Goal: Task Accomplishment & Management: Use online tool/utility

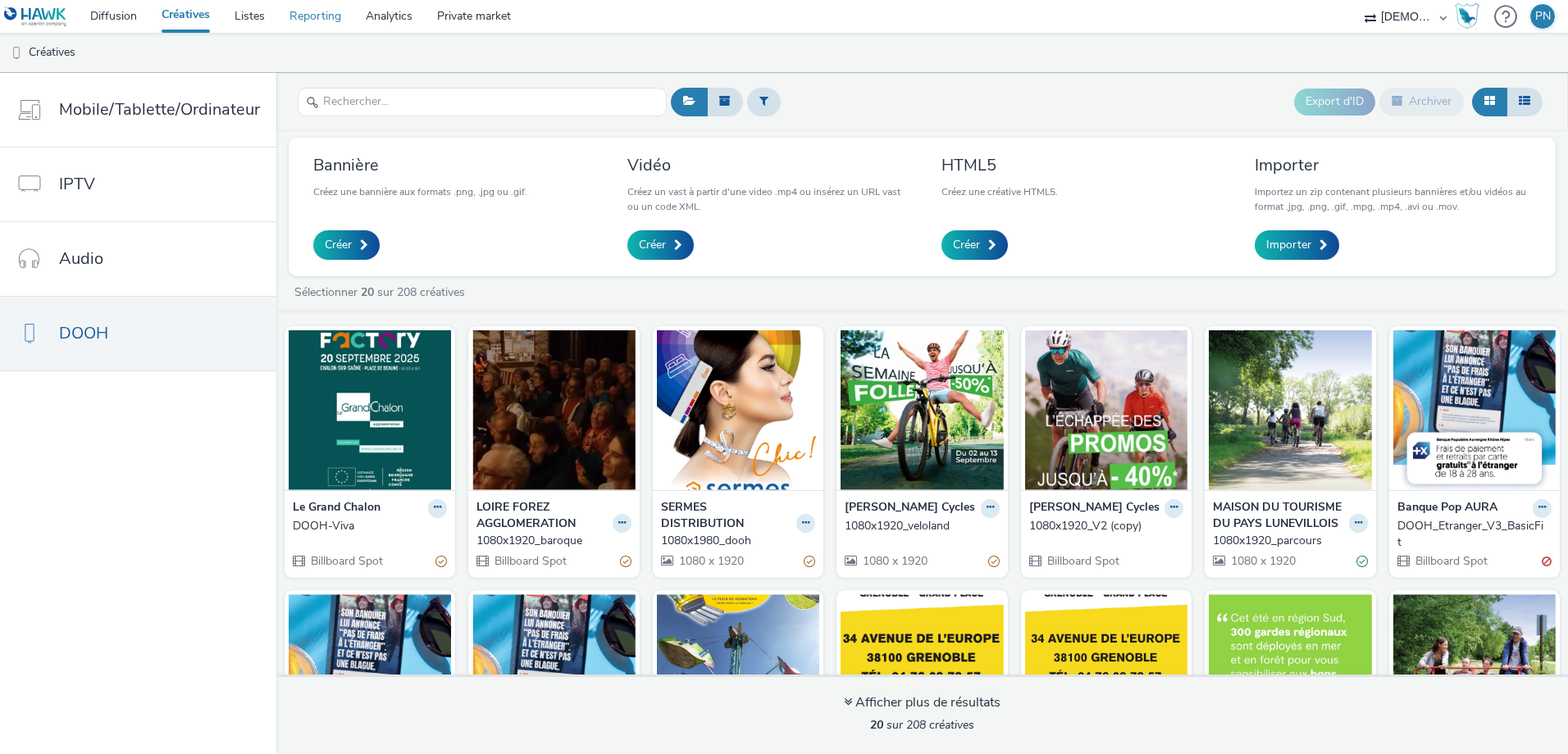
scroll to position [26, 0]
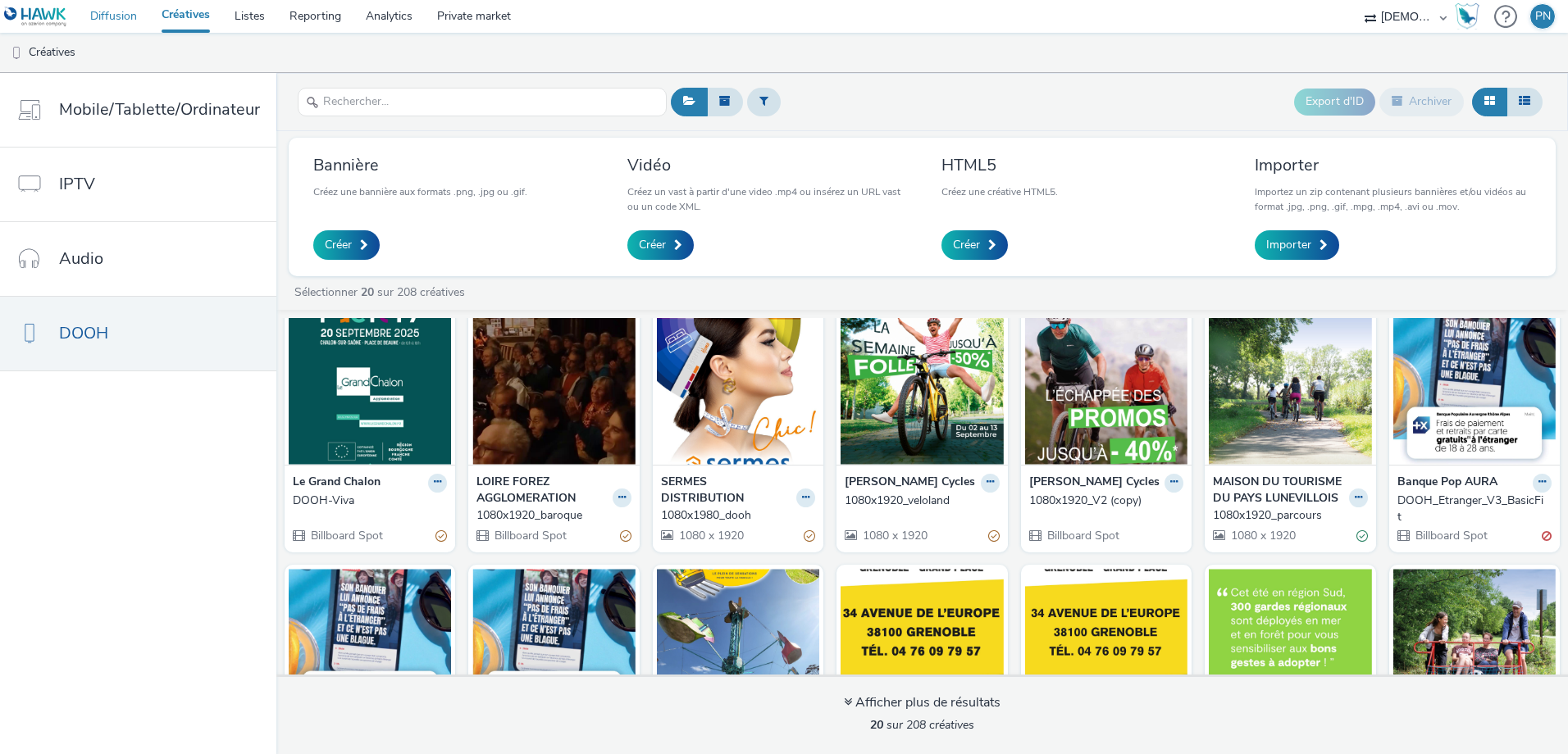
click at [107, 20] on link "Diffusion" at bounding box center [114, 16] width 71 height 33
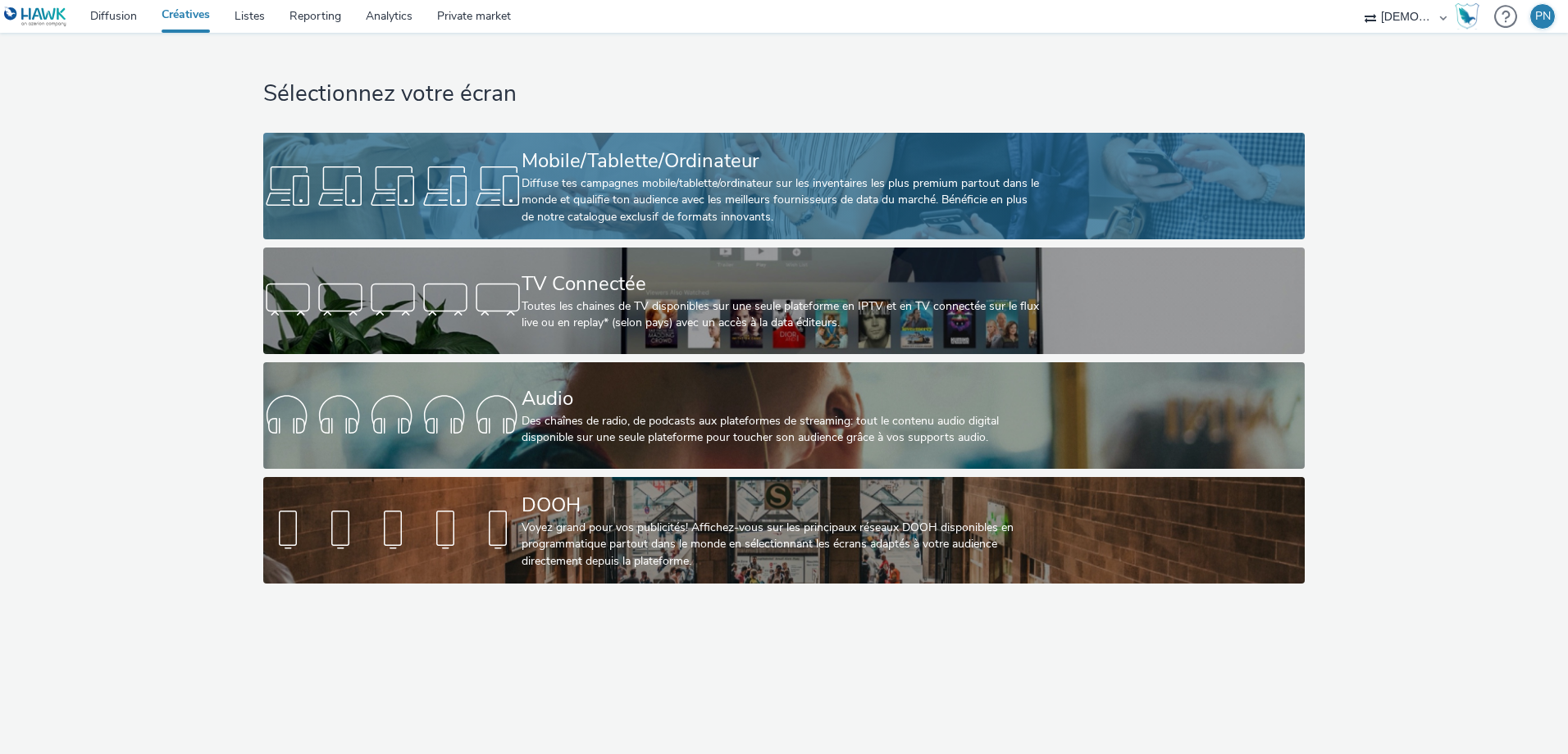
click at [662, 200] on div "Diffuse tes campagnes mobile/tablette/ordinateur sur les inventaires les plus p…" at bounding box center [781, 201] width 518 height 50
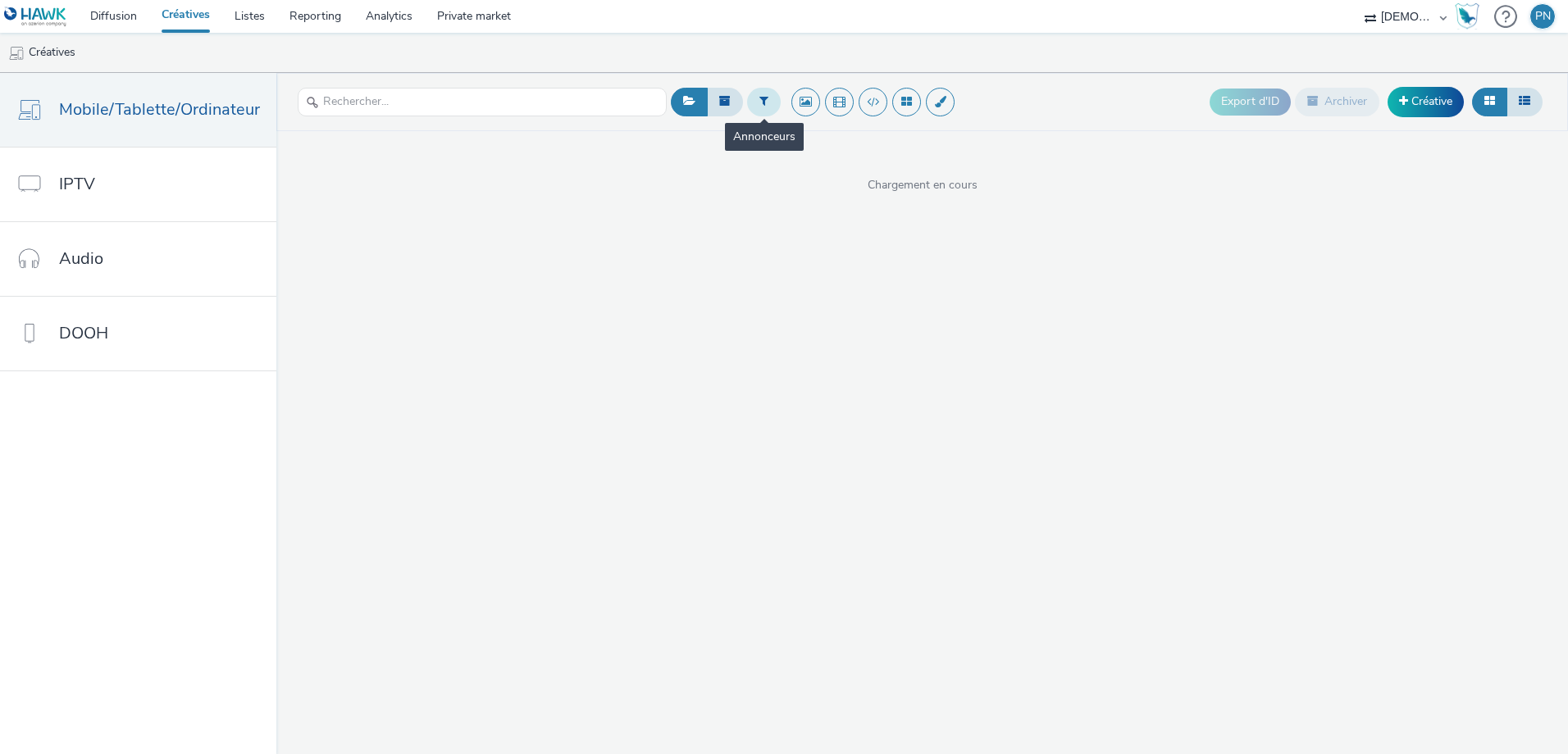
click at [770, 98] on button at bounding box center [764, 102] width 34 height 28
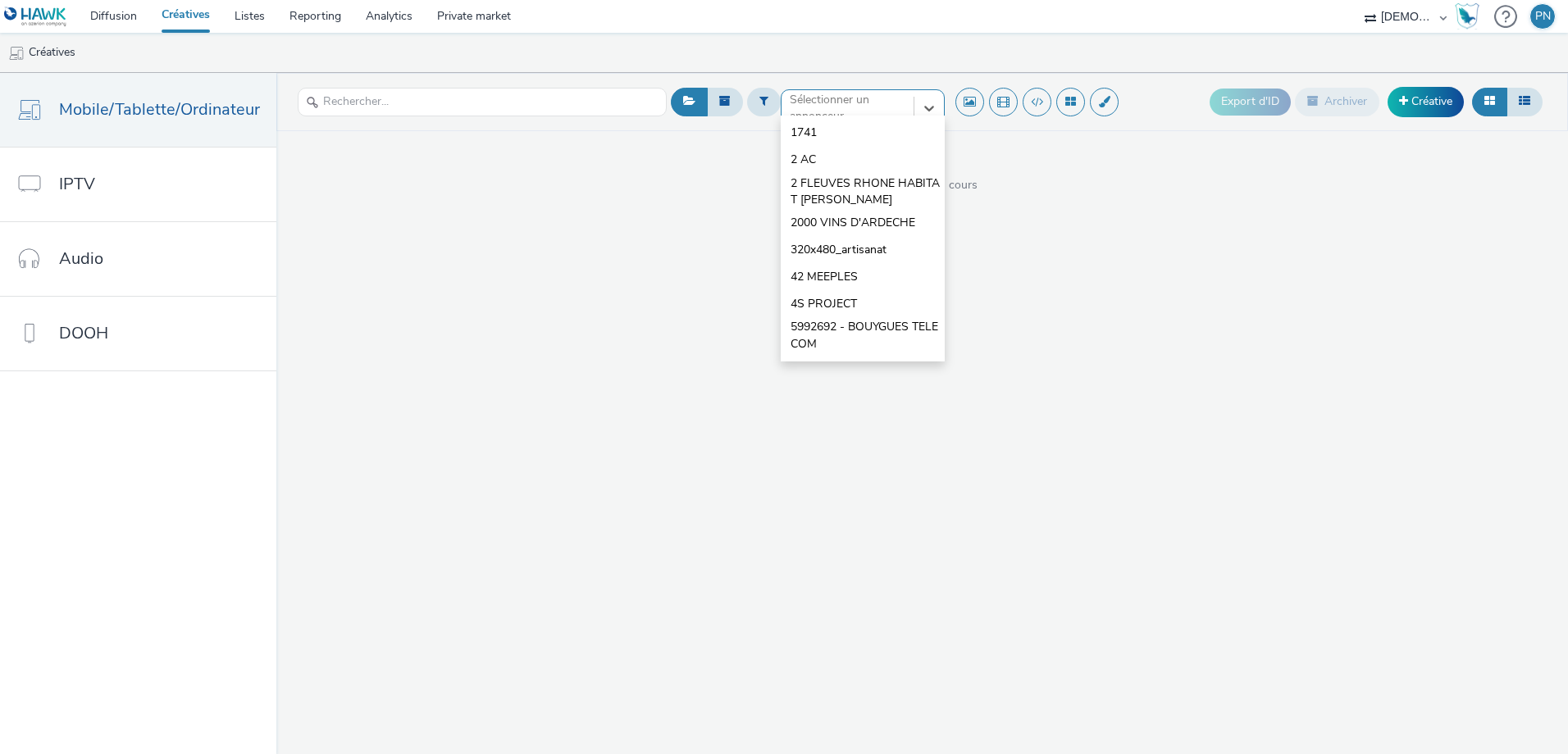
click at [797, 97] on div "Sélectionner un annonceur..." at bounding box center [847, 109] width 116 height 34
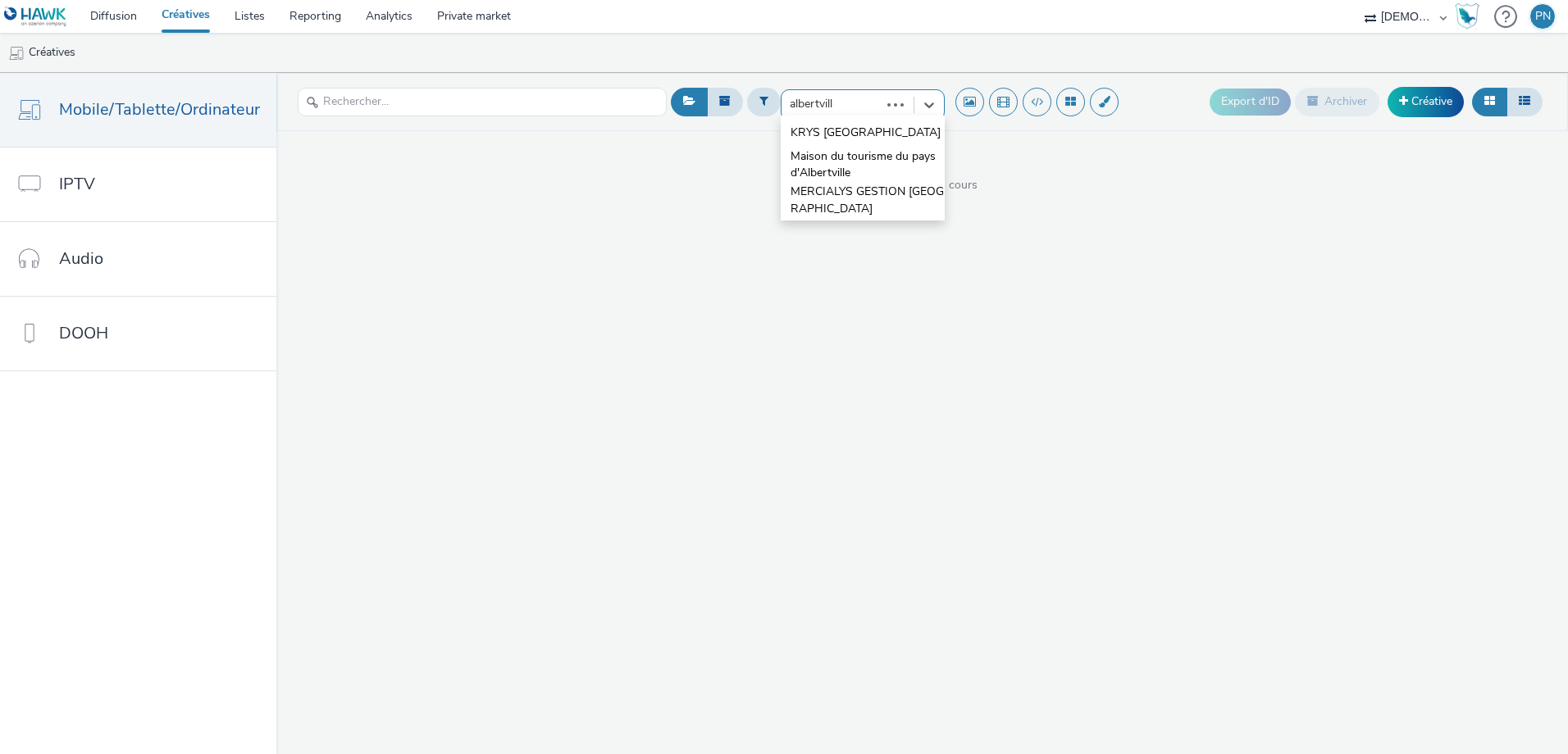
type input "albertville"
click at [803, 107] on div at bounding box center [847, 109] width 116 height 20
type input "alber"
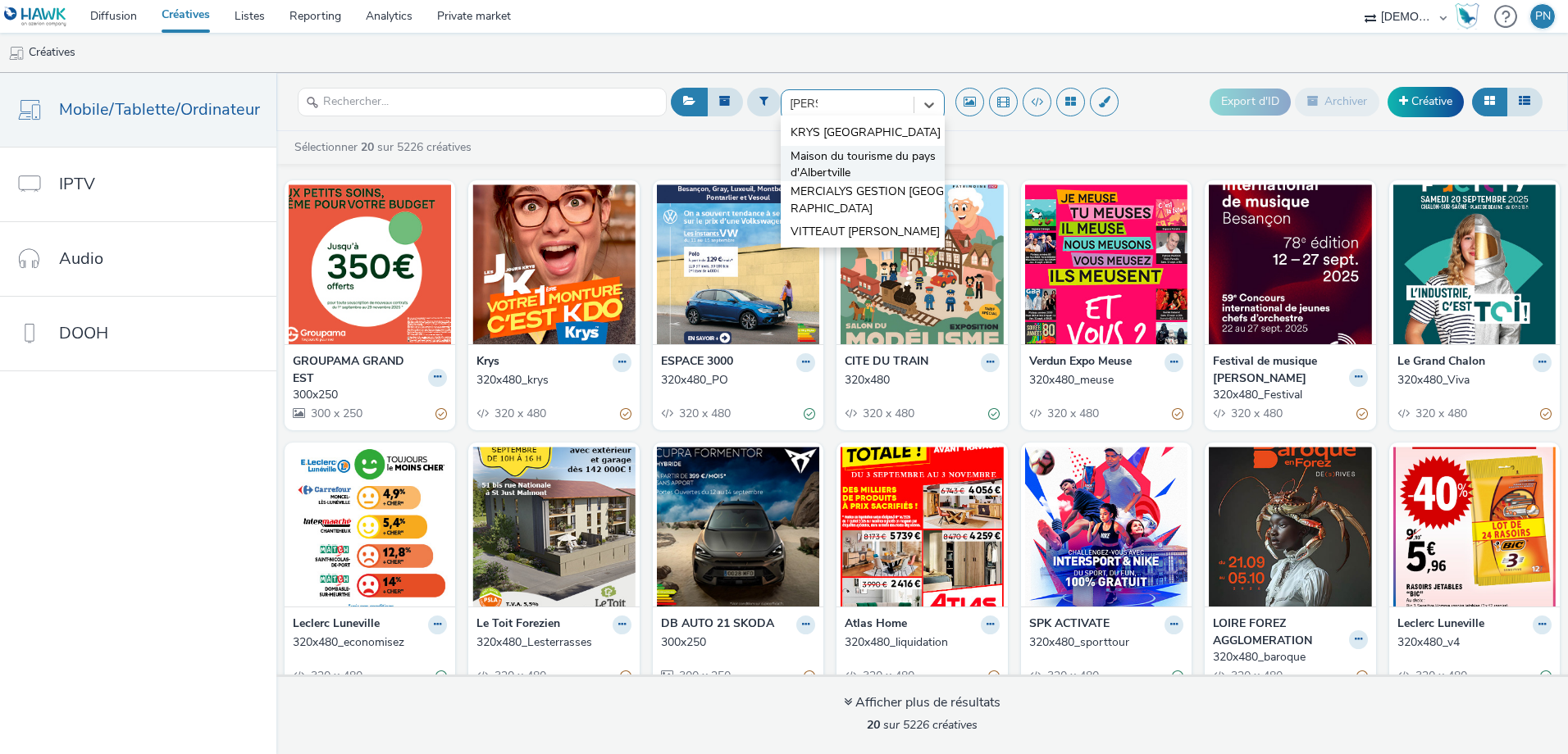
click at [822, 167] on span "Maison du tourisme du pays d'Albertville" at bounding box center [867, 165] width 154 height 34
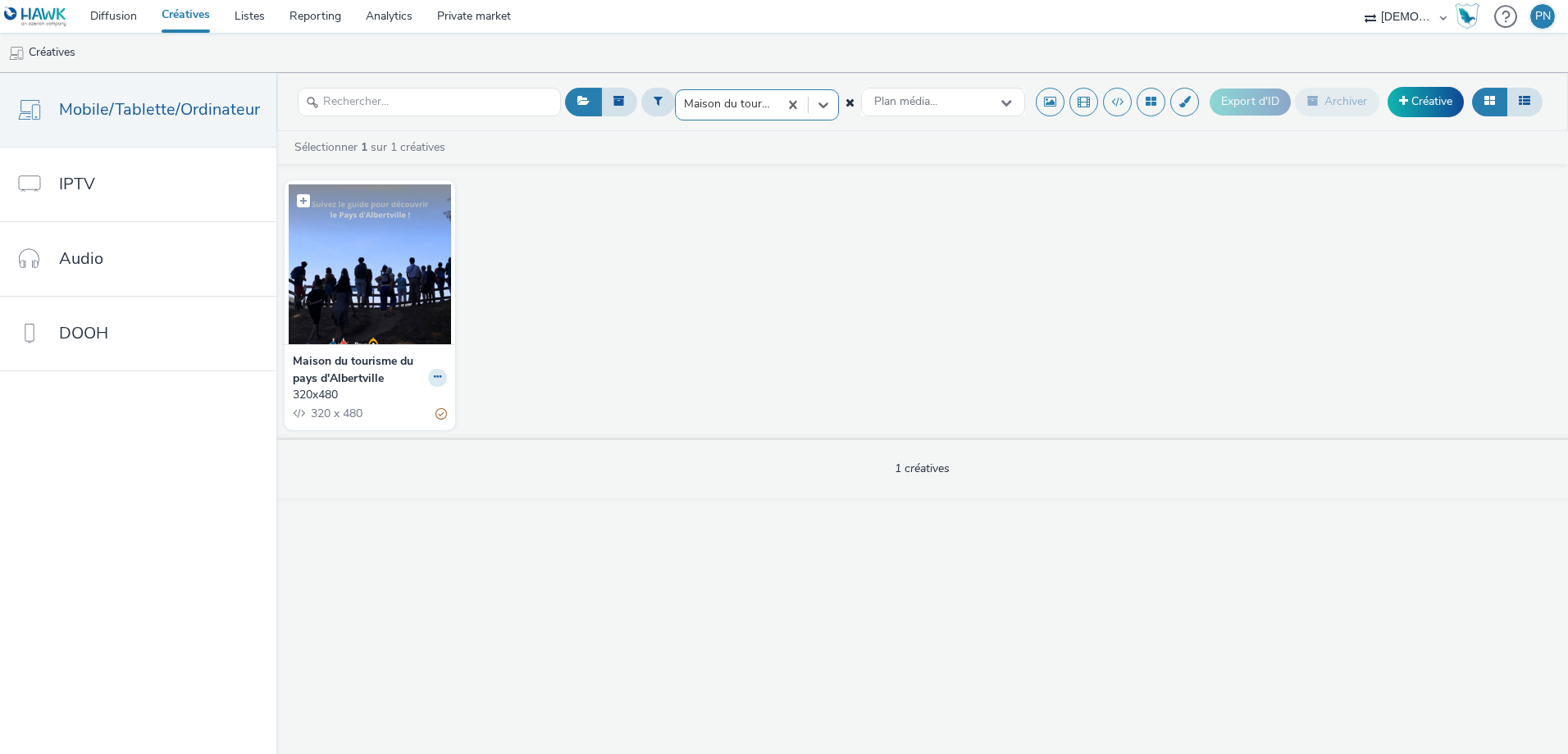
click at [358, 273] on img at bounding box center [370, 265] width 162 height 160
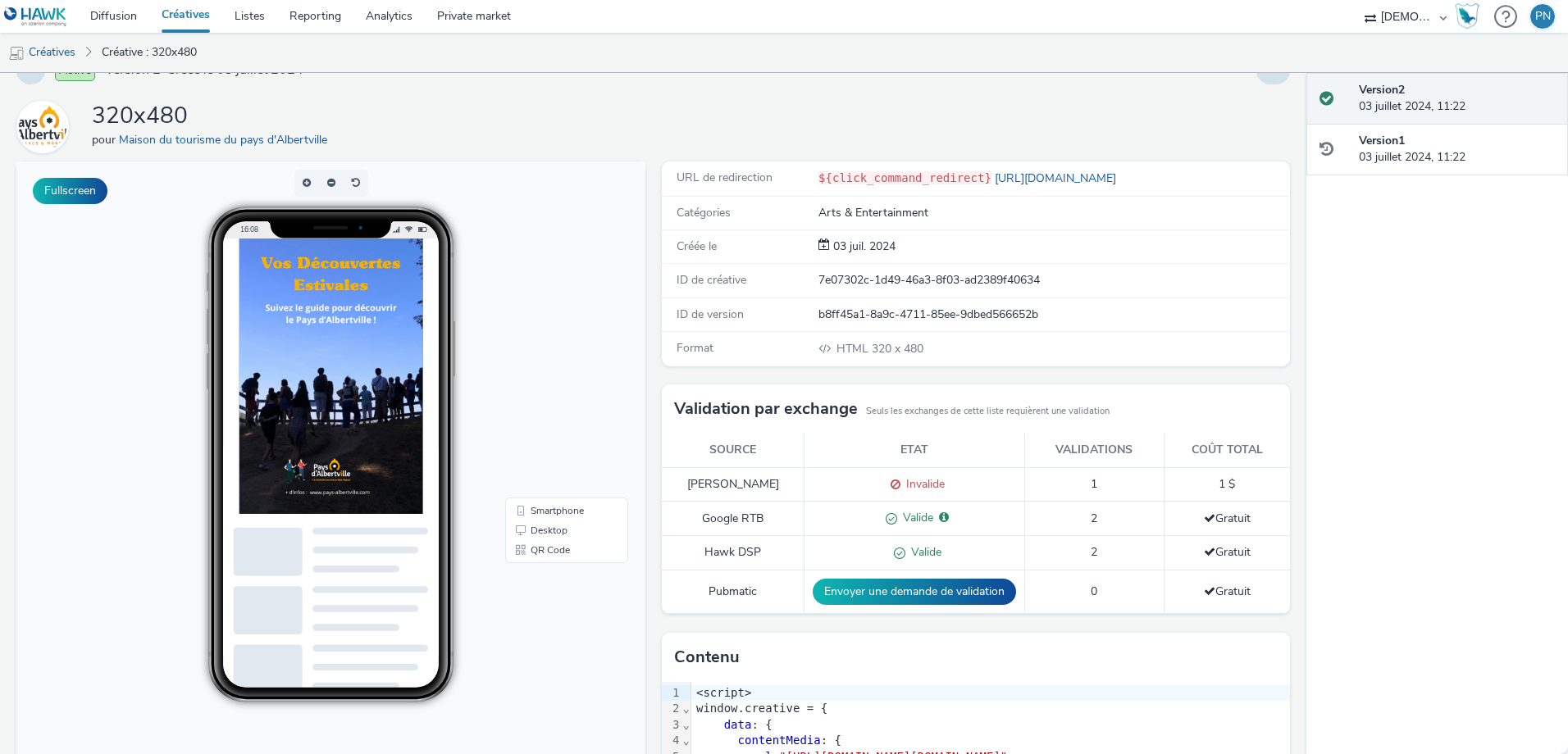
scroll to position [34, 0]
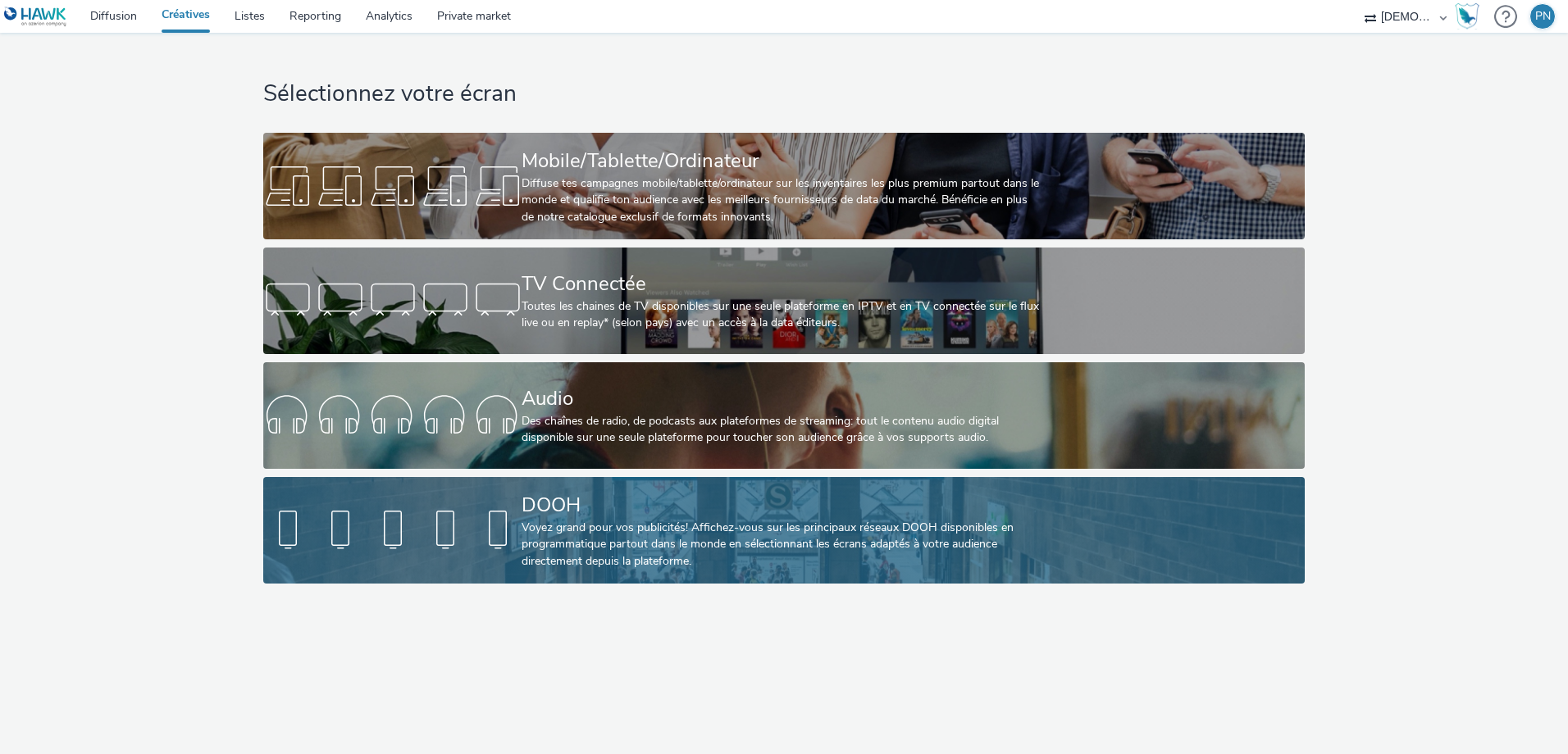
click at [466, 549] on div at bounding box center [391, 530] width 258 height 52
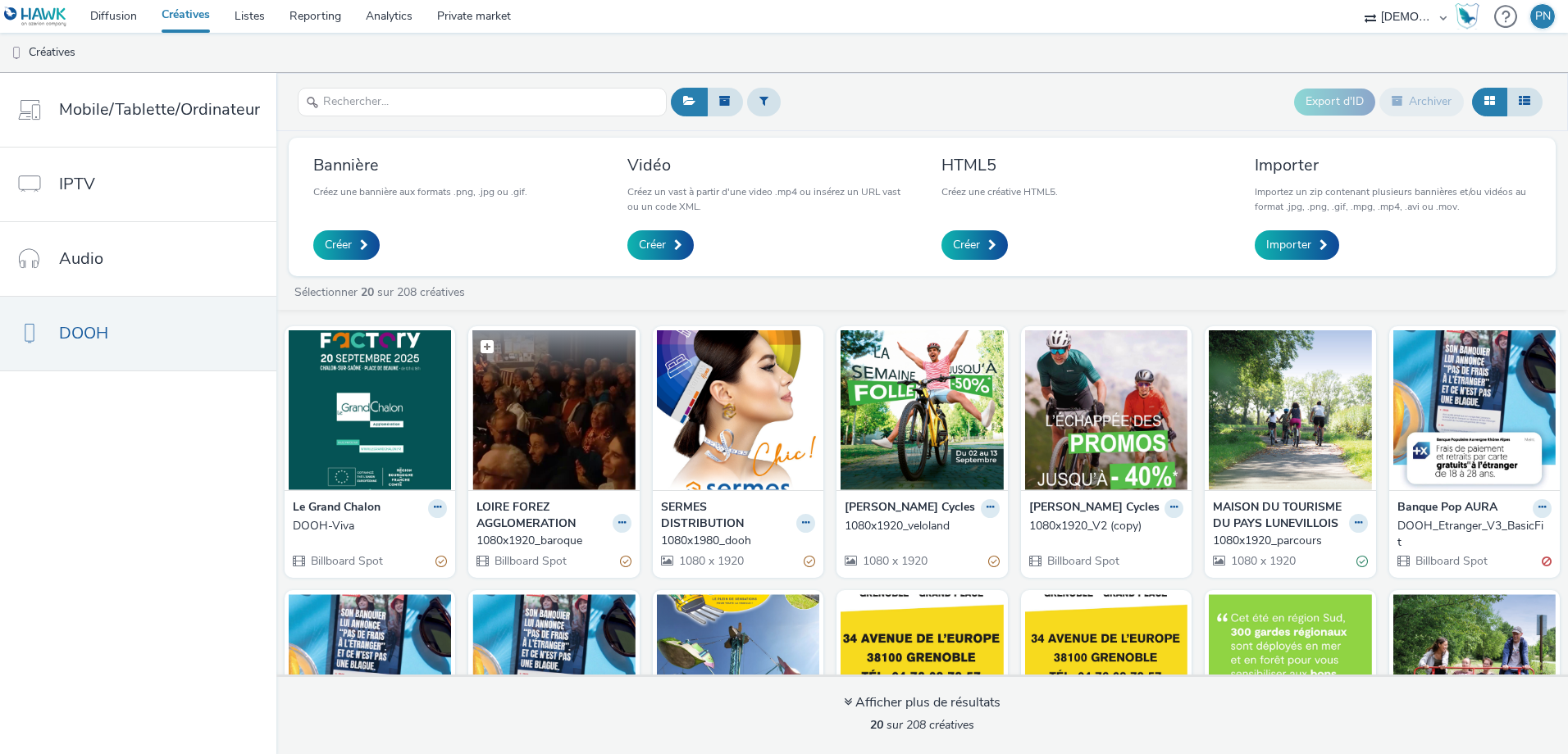
click at [563, 403] on img at bounding box center [553, 410] width 162 height 160
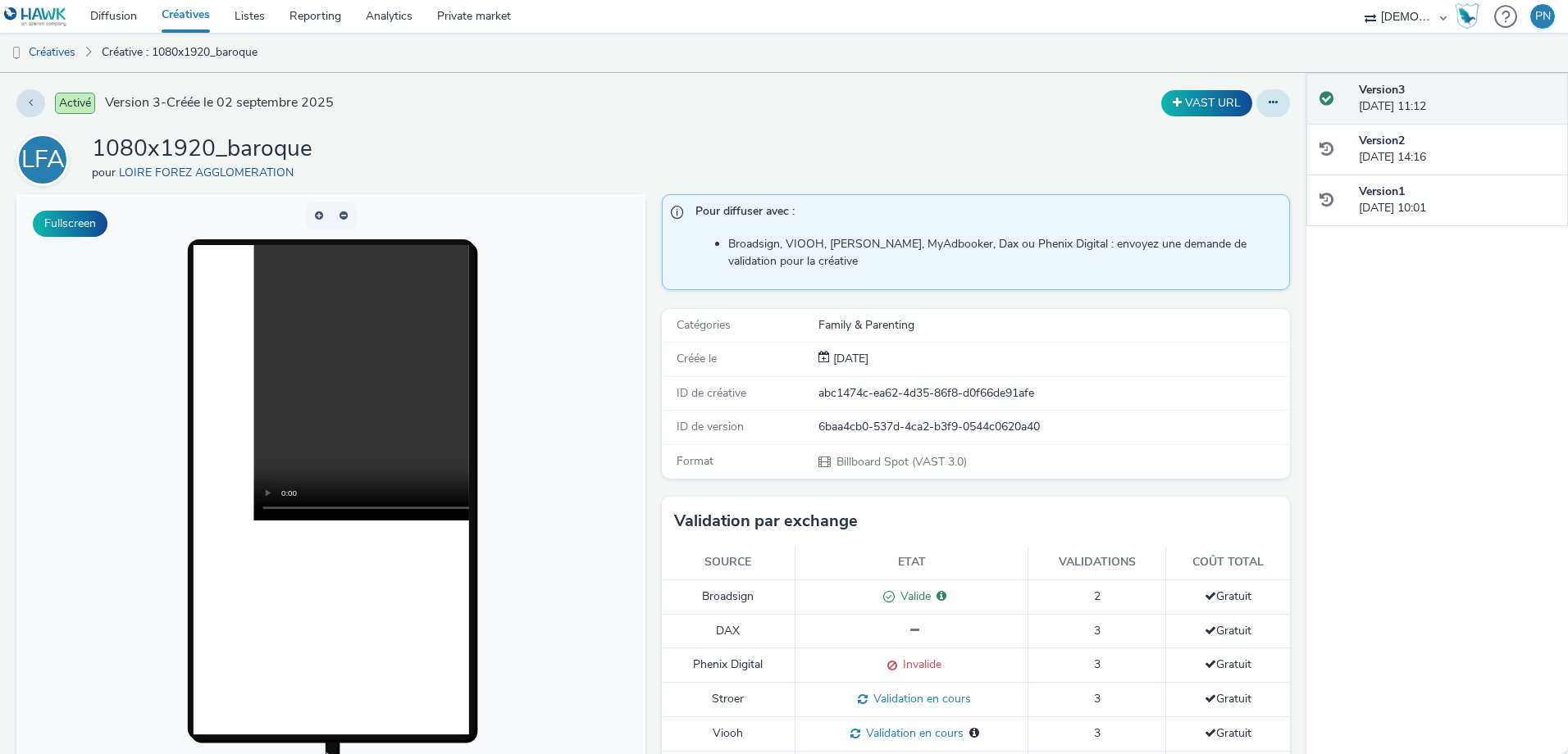
click at [1267, 110] on button at bounding box center [1273, 103] width 34 height 28
click at [1244, 127] on link "Modifier" at bounding box center [1228, 135] width 123 height 33
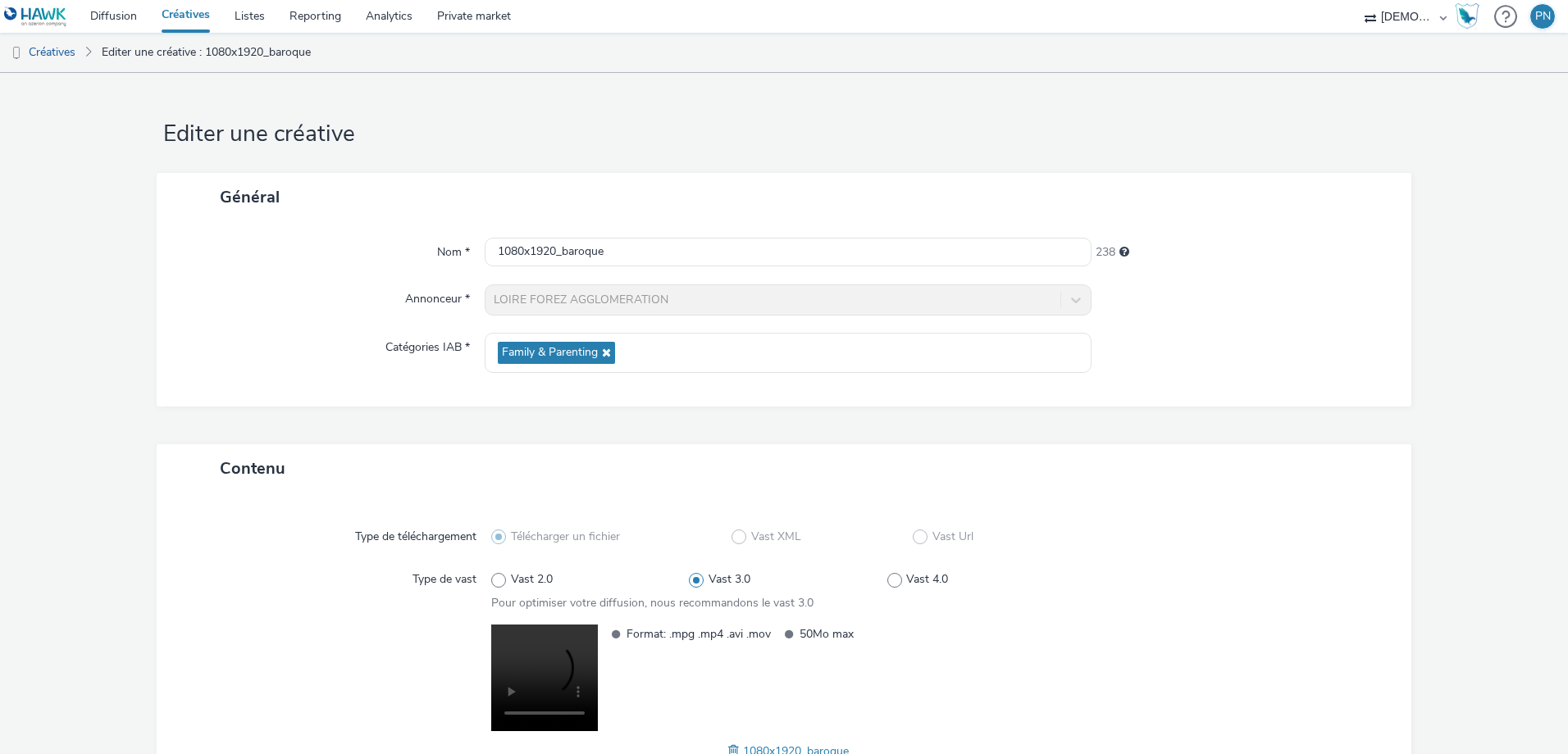
scroll to position [128, 0]
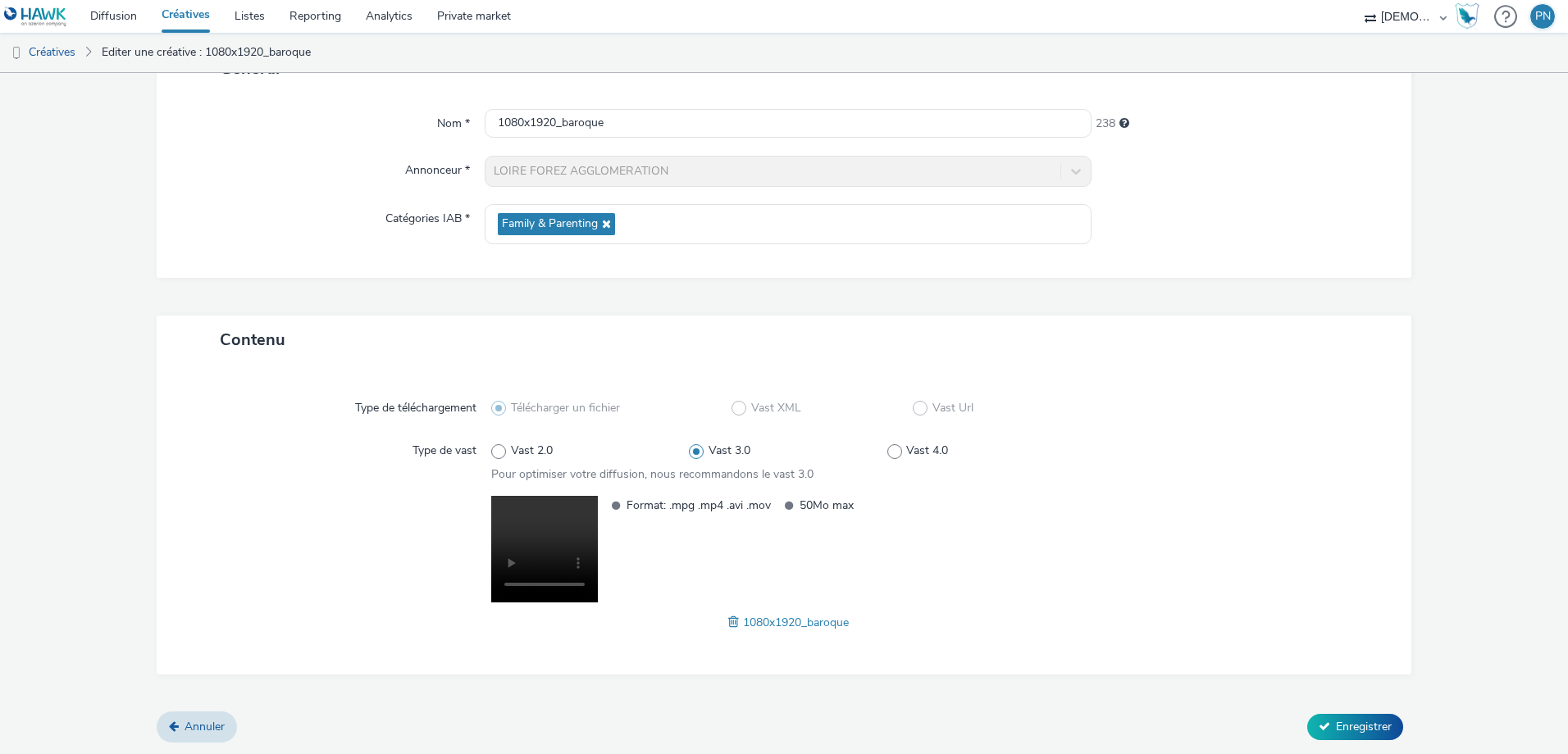
click at [730, 624] on span at bounding box center [735, 623] width 15 height 18
click at [1341, 731] on span "Enregistrer" at bounding box center [1363, 727] width 55 height 16
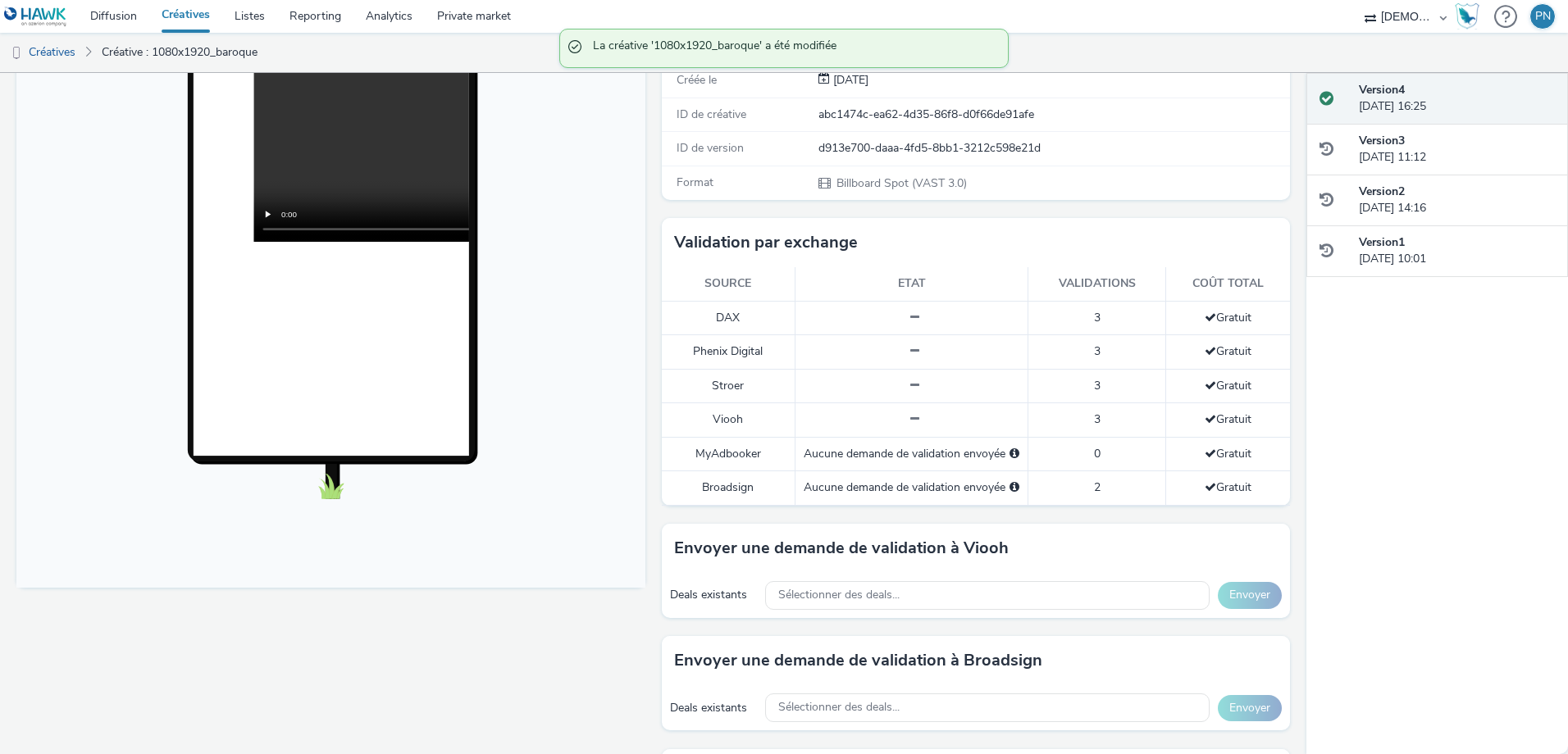
scroll to position [280, 0]
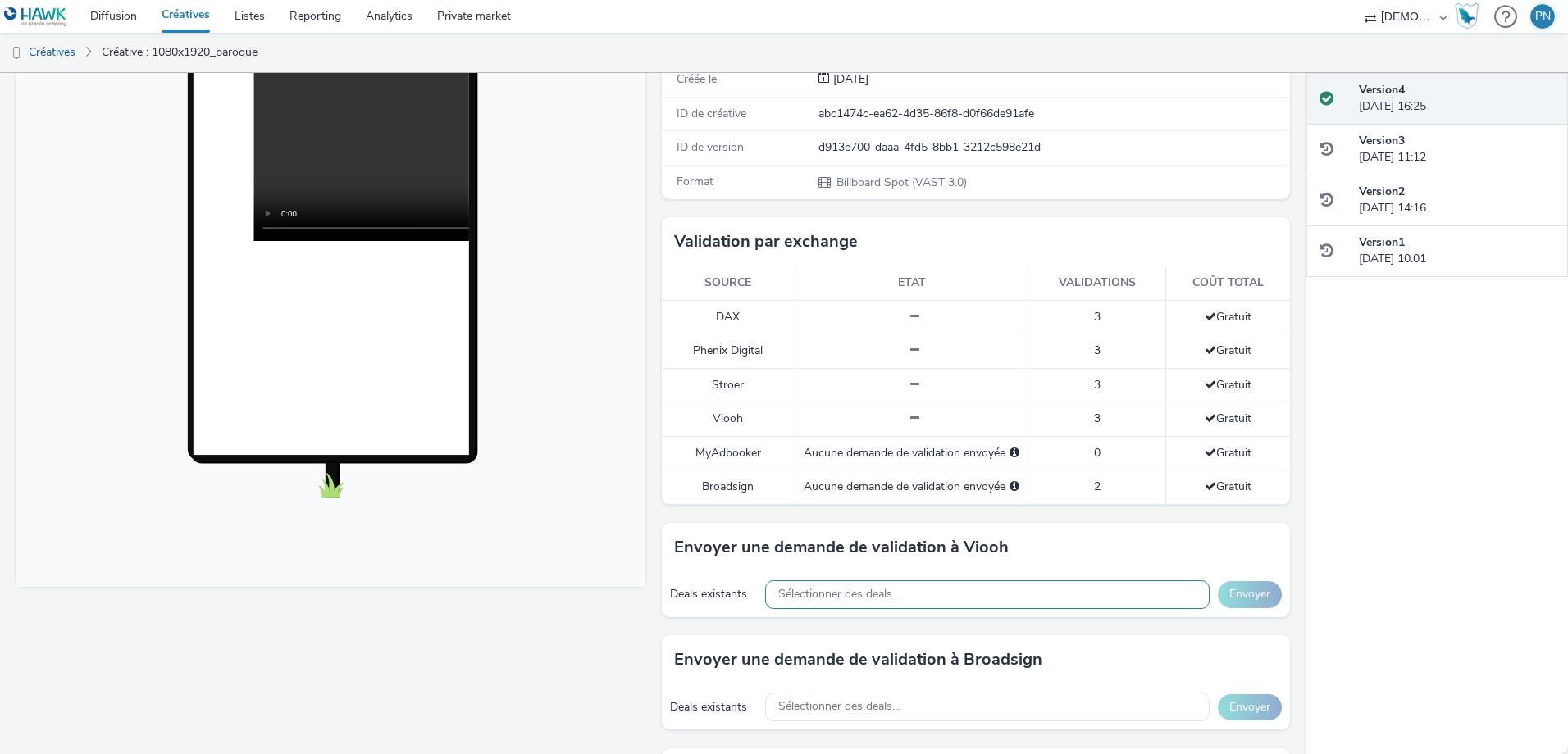
click at [841, 592] on span "Sélectionner des deals..." at bounding box center [838, 595] width 122 height 14
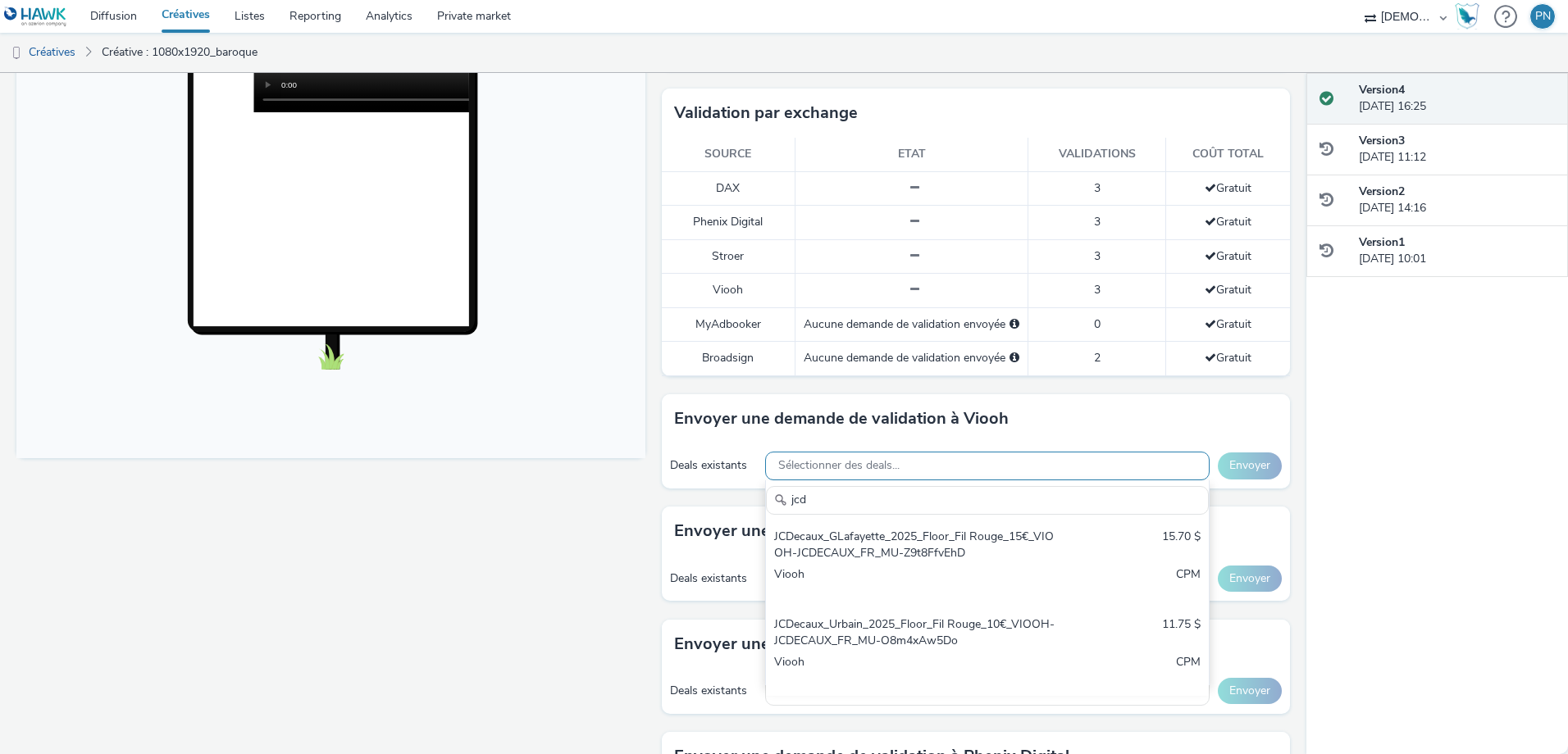
scroll to position [409, 0]
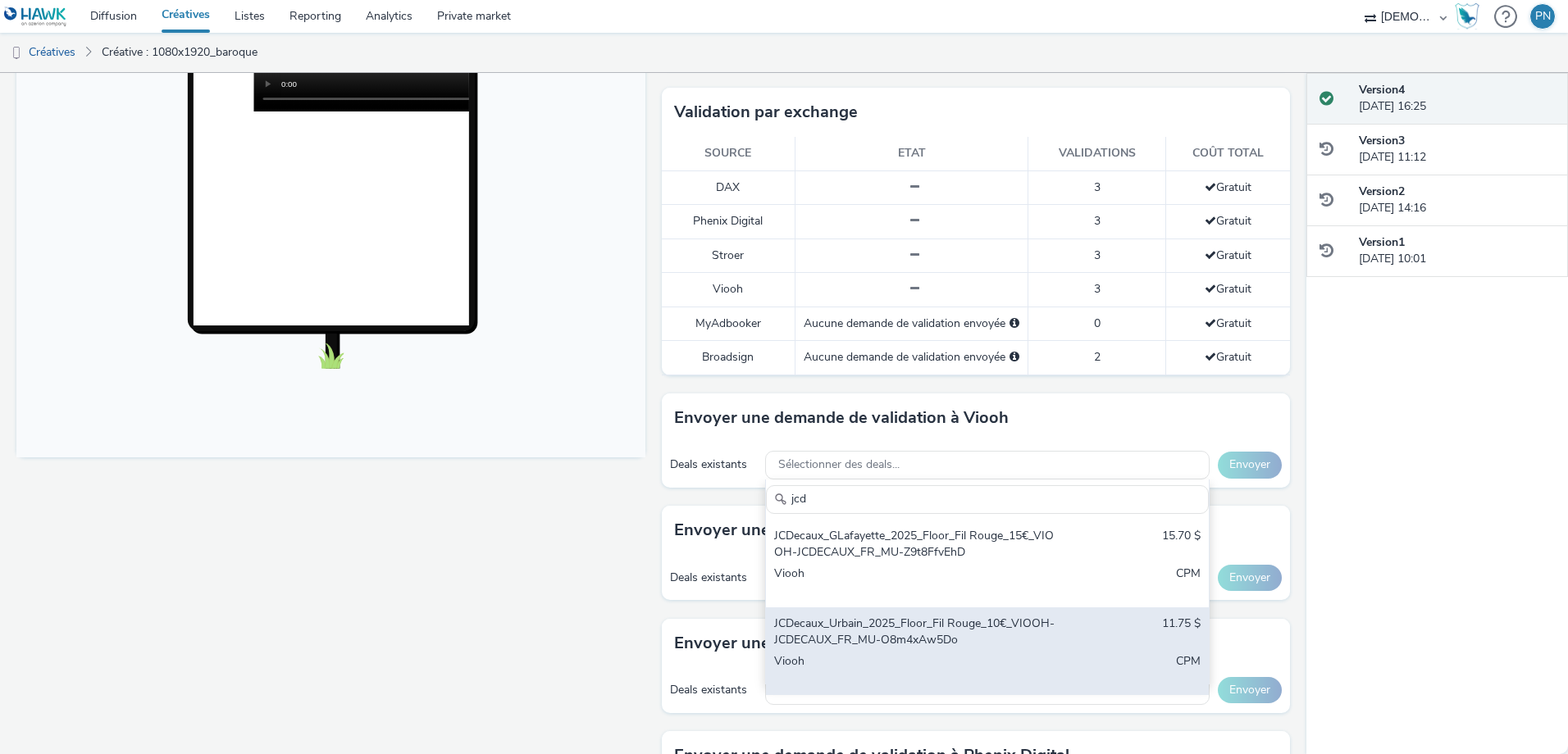
type input "jcd"
click at [841, 648] on div "JCDecaux_Urbain_2025_Floor_Fil Rouge_10€_VIOOH-JCDECAUX_FR_MU-O8m4xAw5Do" at bounding box center [914, 632] width 282 height 34
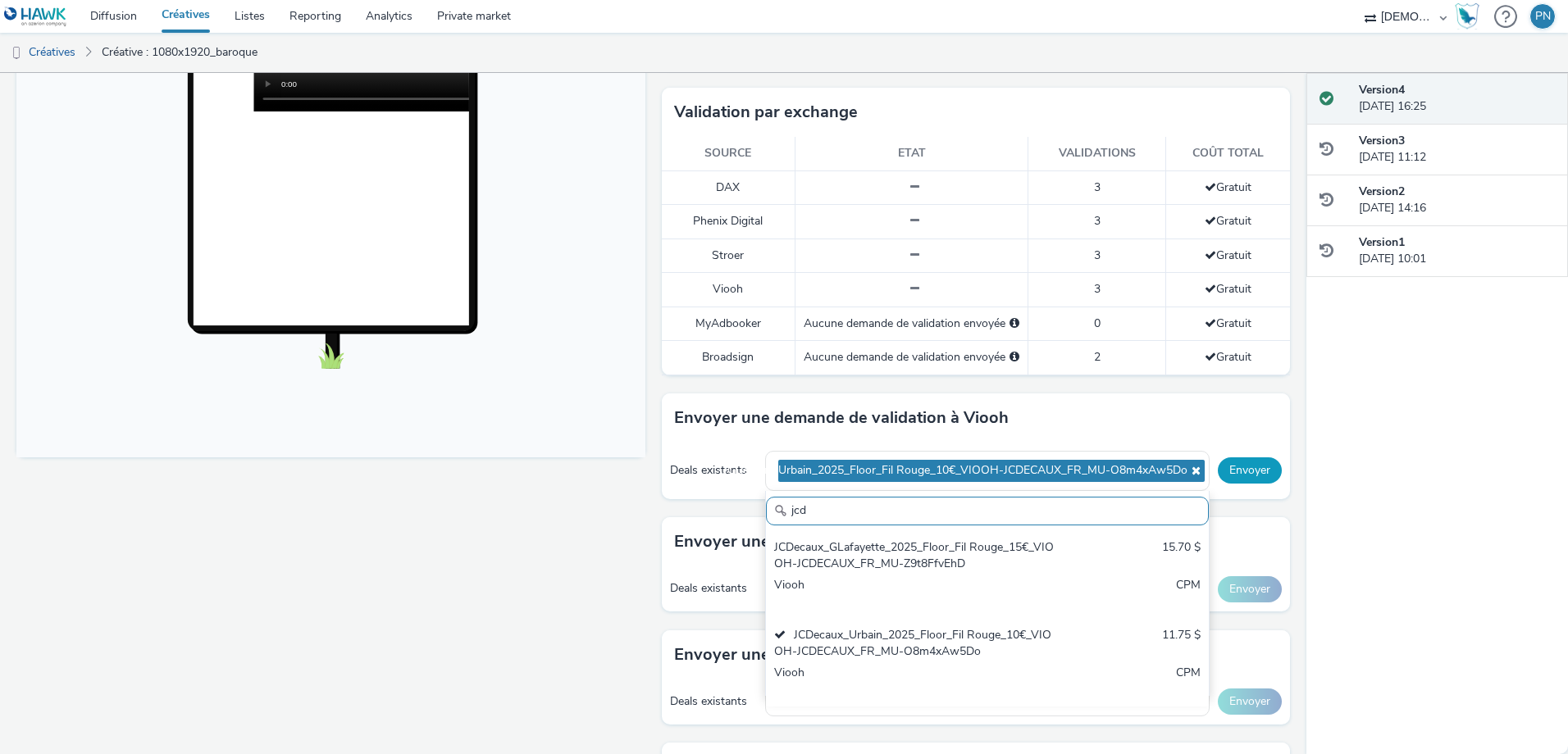
click at [1250, 469] on button "Envoyer" at bounding box center [1249, 470] width 64 height 27
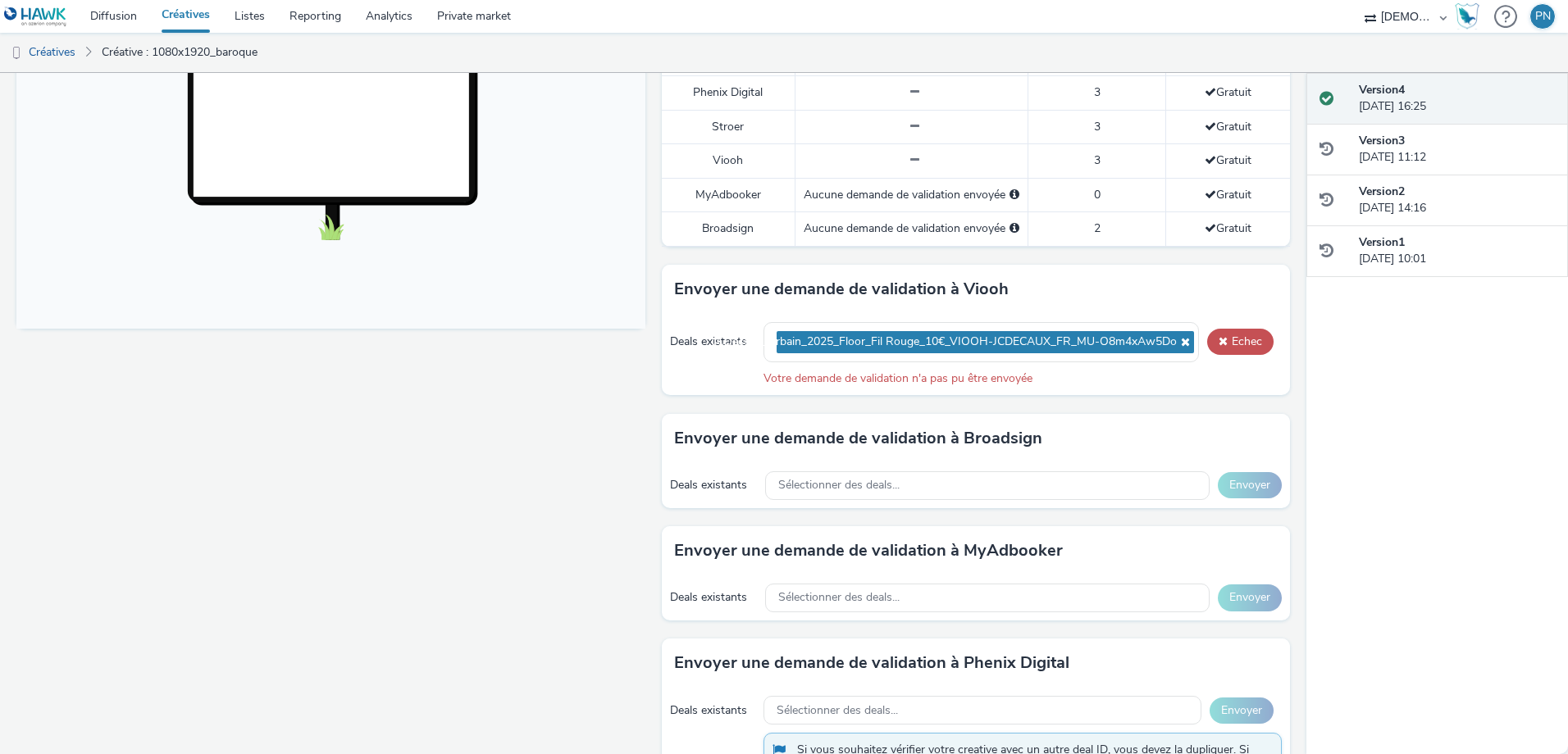
scroll to position [540, 0]
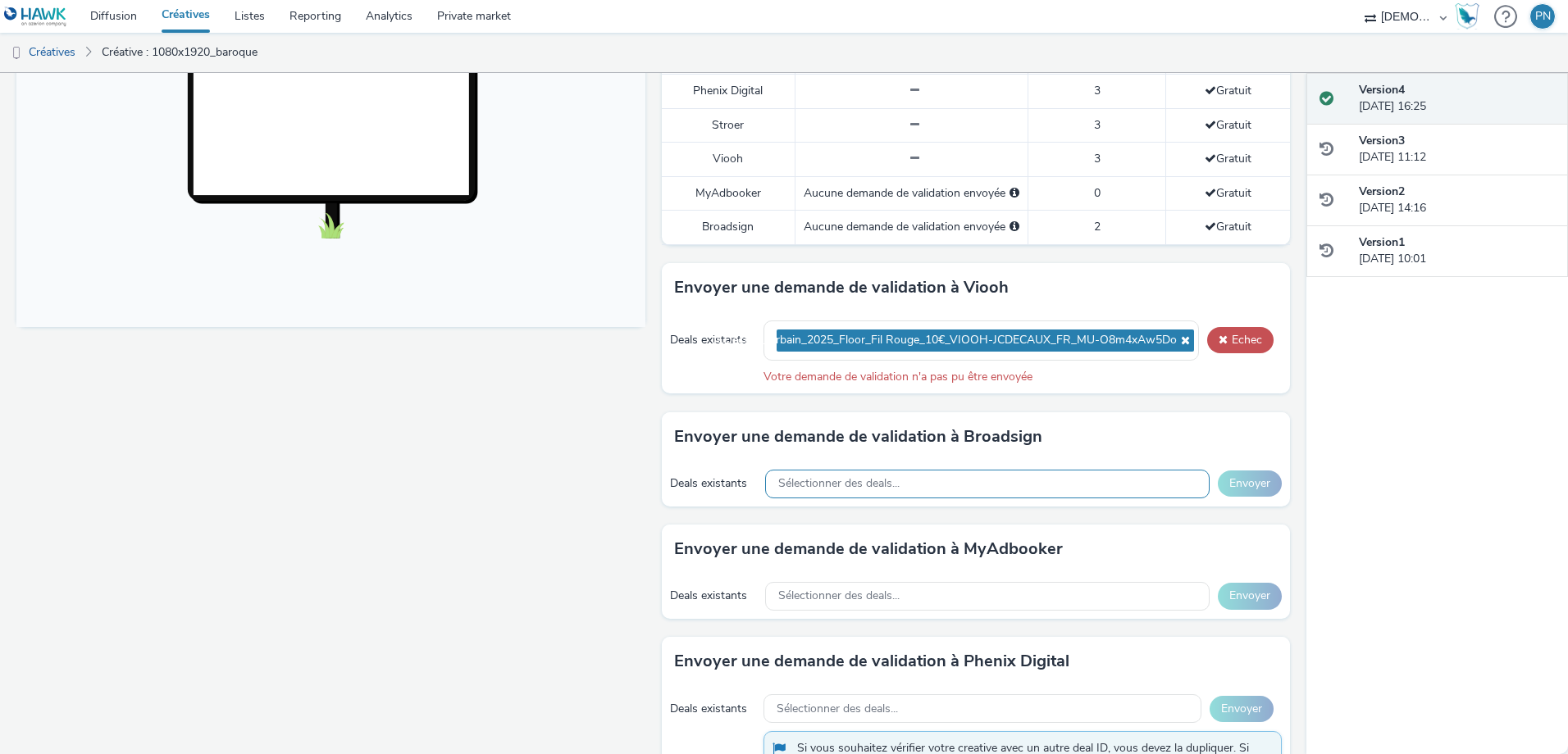
click at [870, 487] on span "Sélectionner des deals..." at bounding box center [838, 484] width 122 height 14
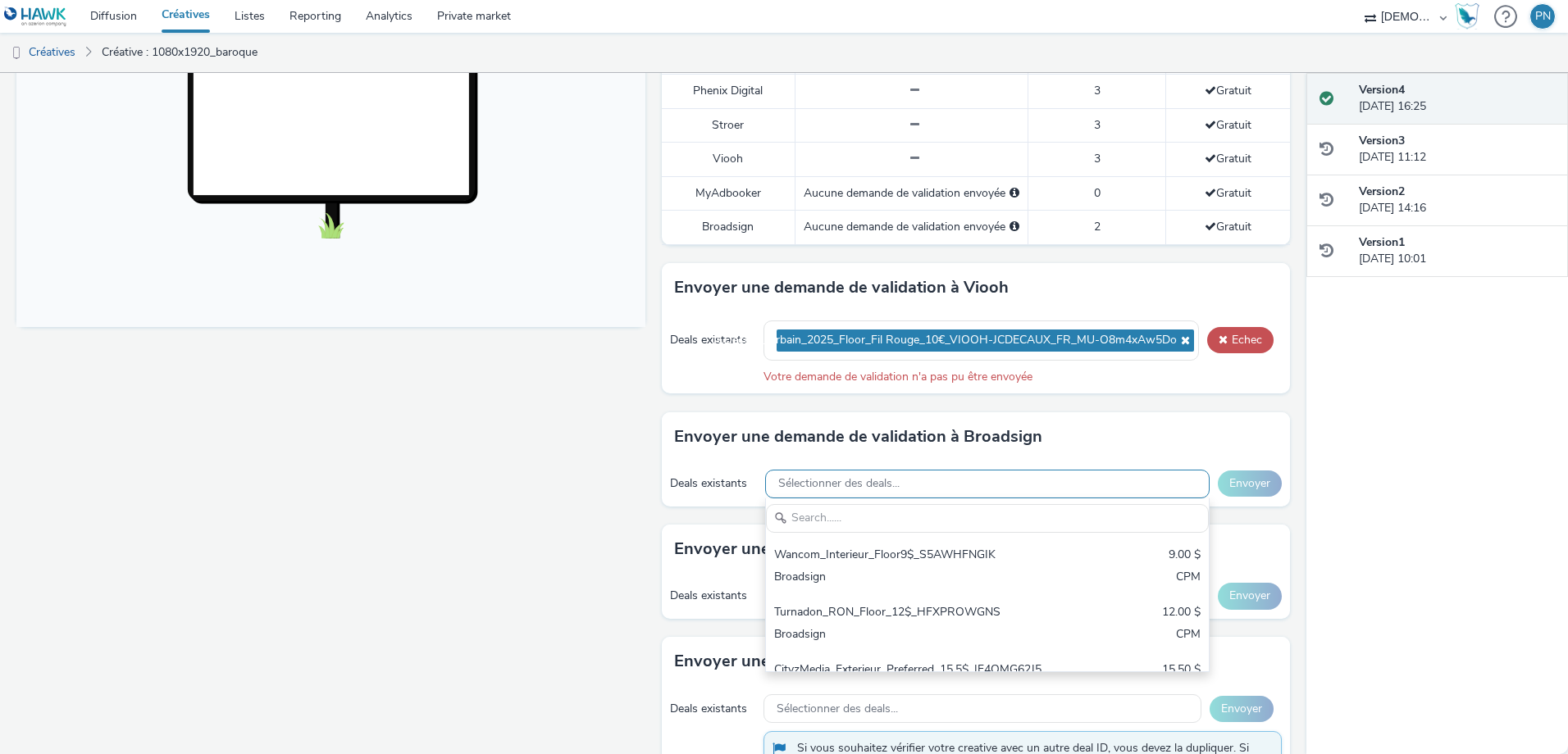
scroll to position [0, 0]
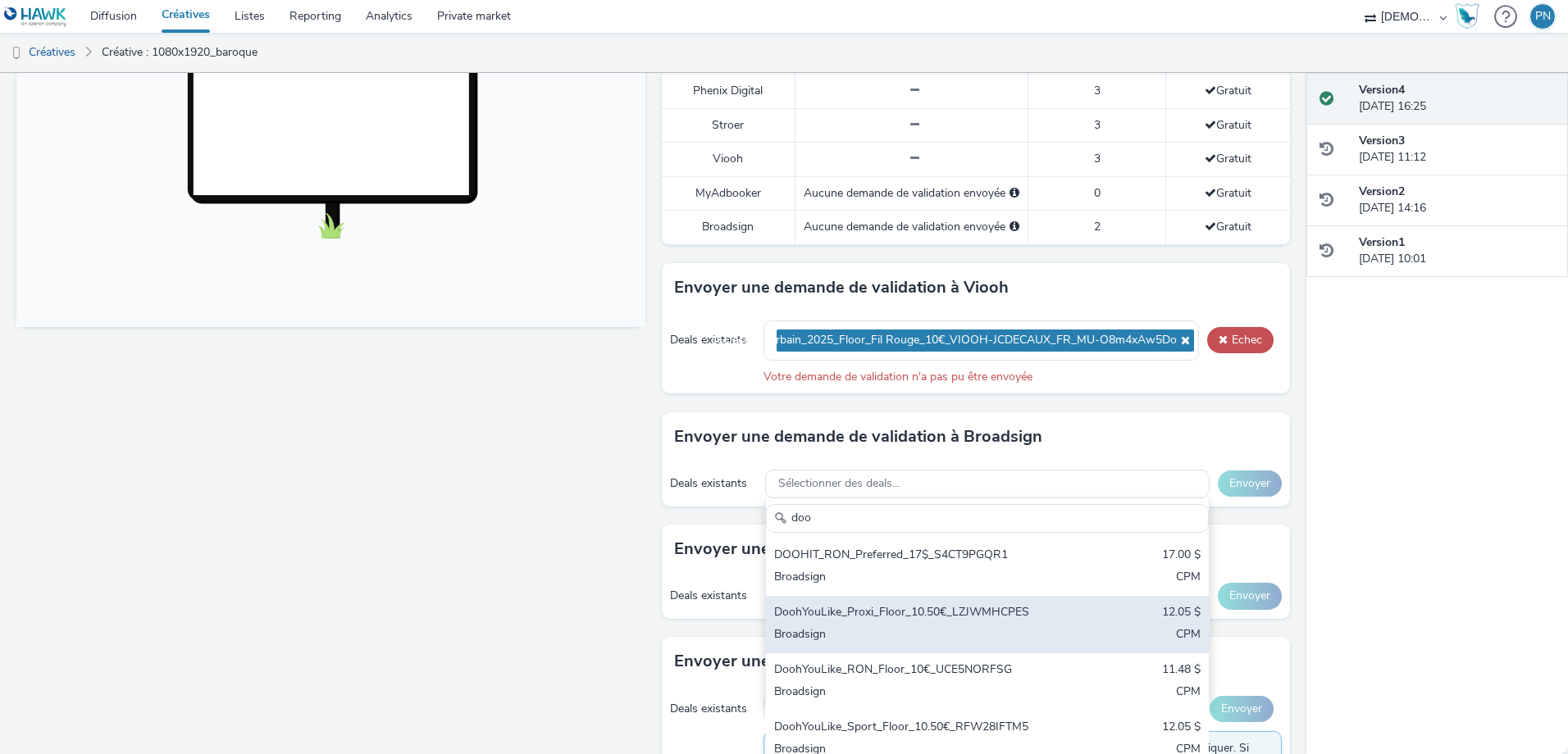
type input "doo"
click at [849, 612] on div "DoohYouLike_Proxi_Floor_10.50€_LZJWMHCPES" at bounding box center [914, 614] width 282 height 19
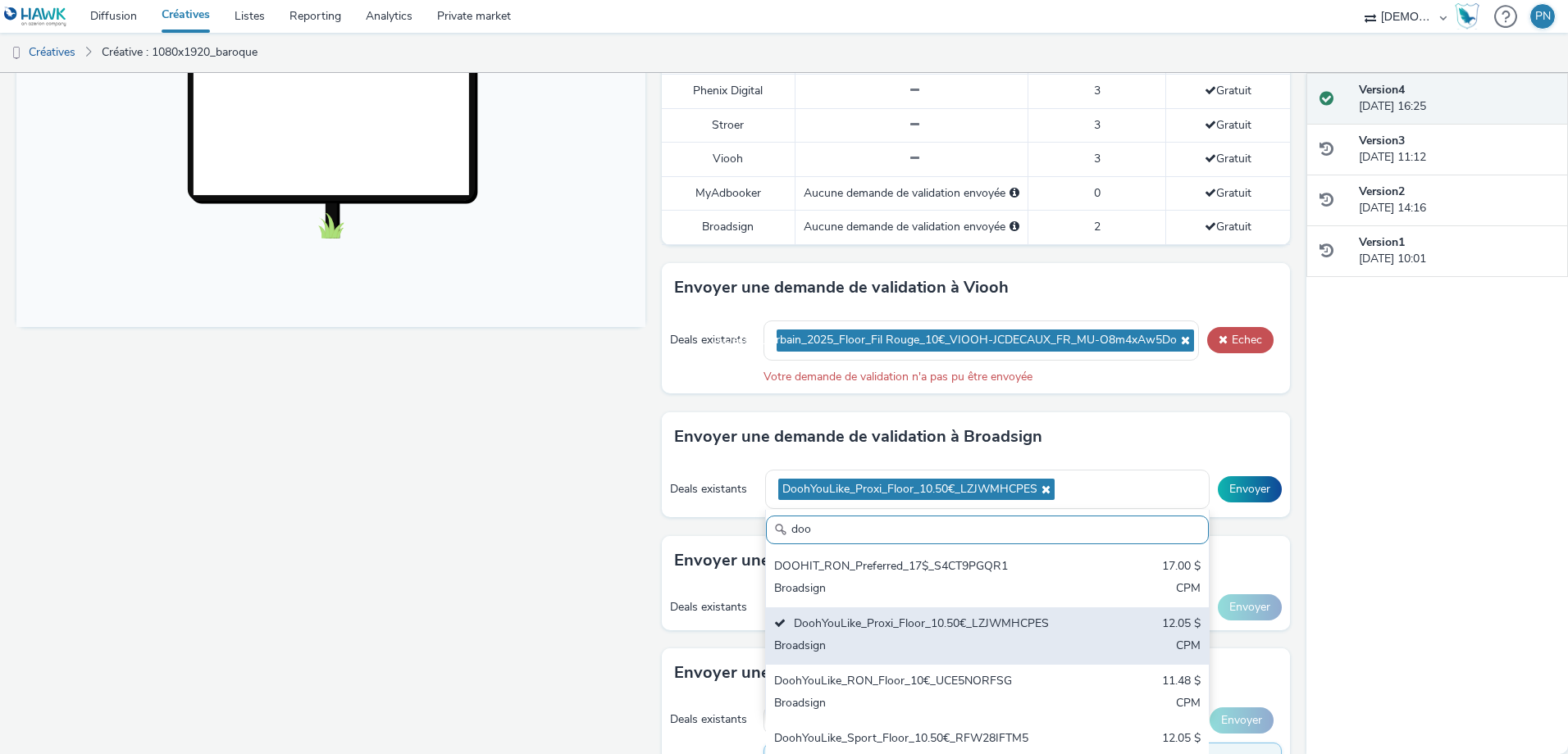
scroll to position [54, 0]
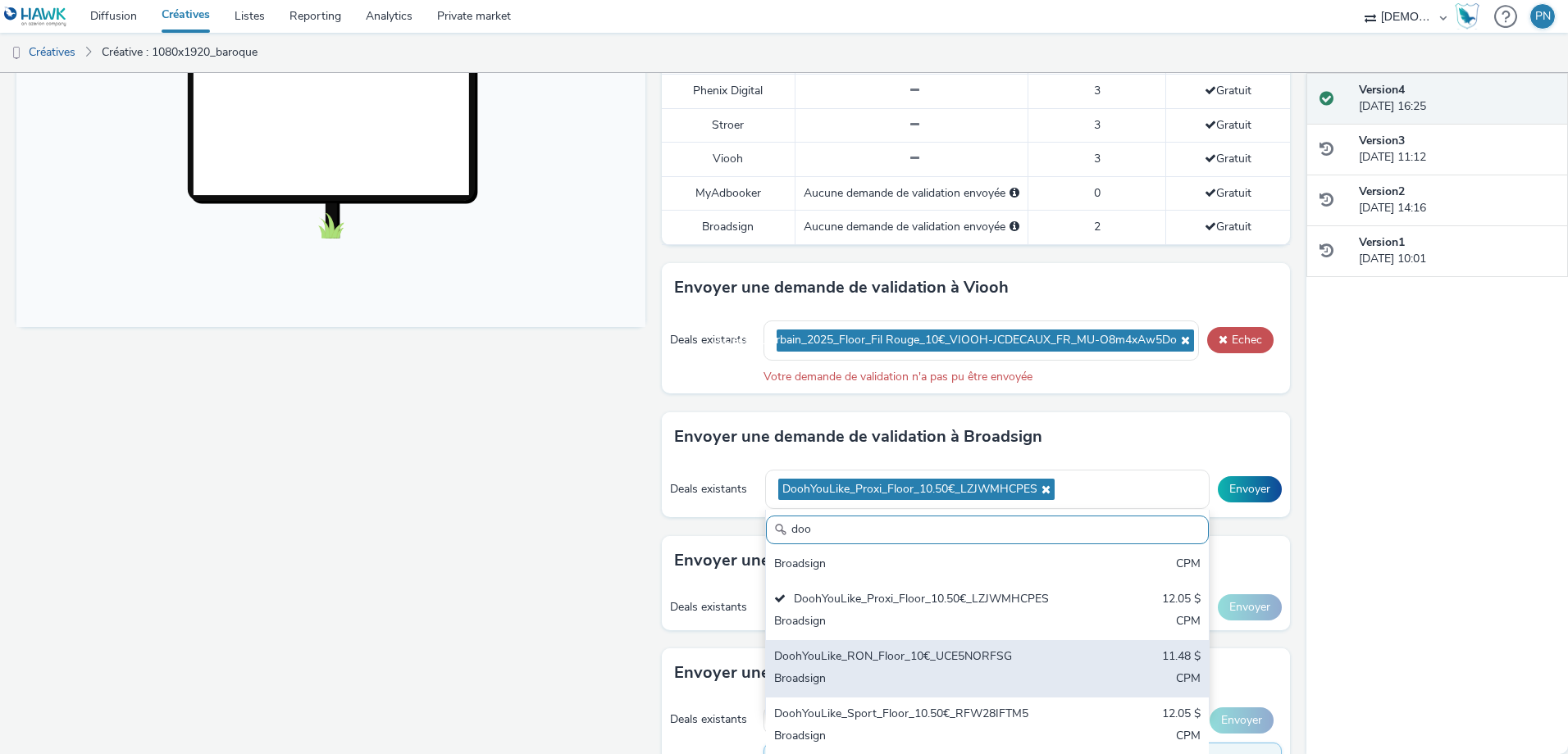
click at [876, 701] on div "DoohYouLike_Sport_Floor_10.50€_RFW28IFTM5 12.05 $ Broadsign CPM" at bounding box center [987, 726] width 443 height 57
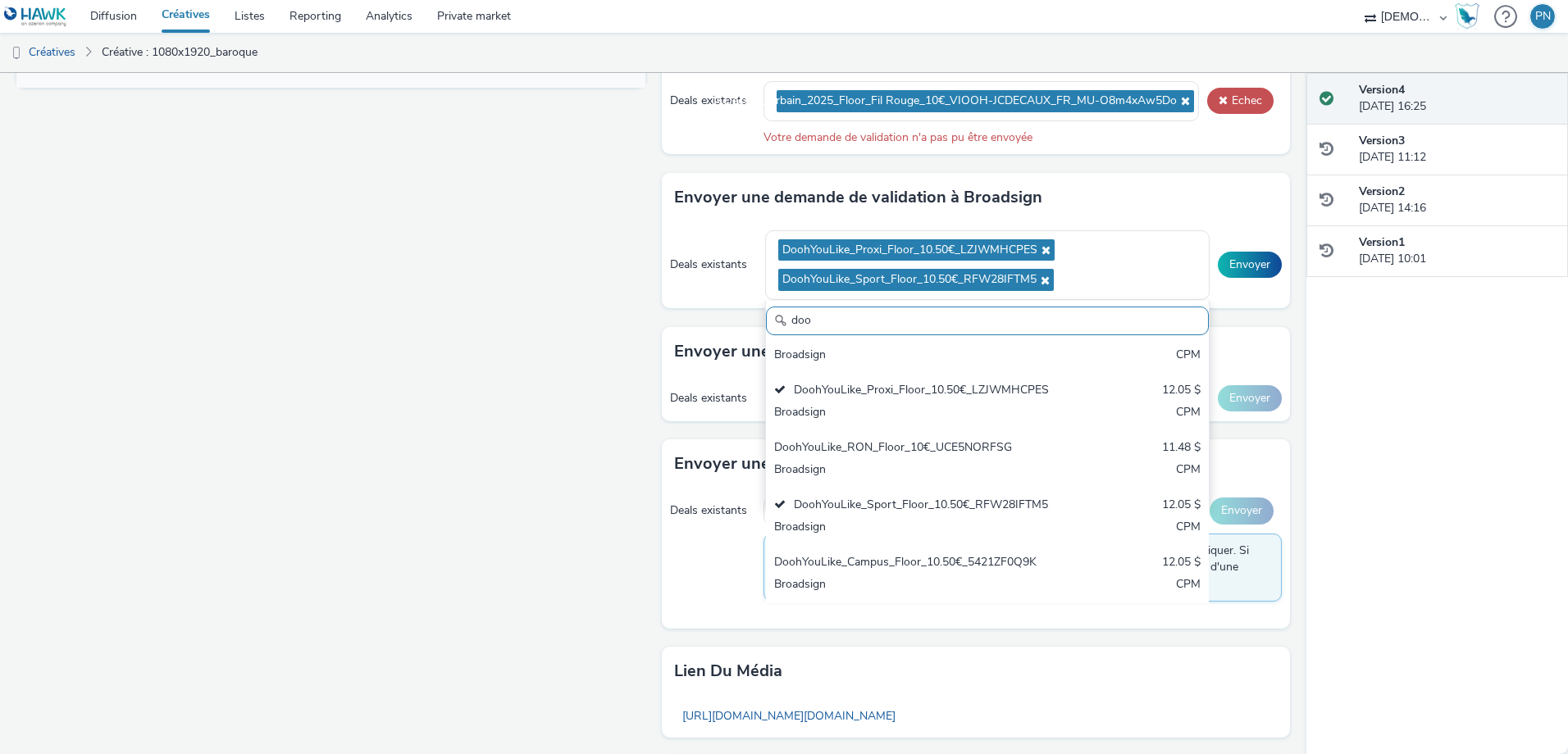
scroll to position [779, 0]
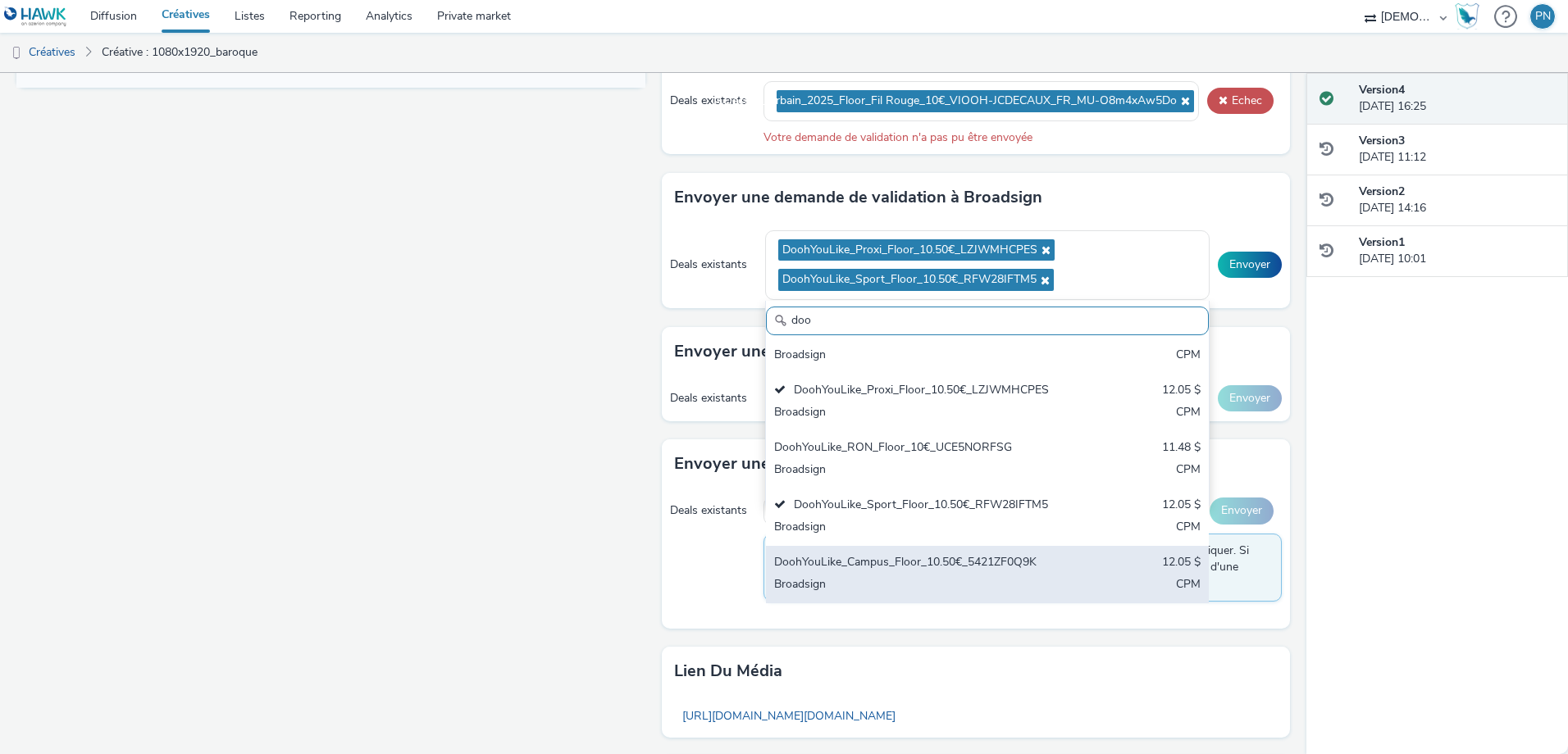
click at [906, 573] on div "DoohYouLike_Campus_Floor_10.50€_5421ZF0Q9K" at bounding box center [914, 563] width 282 height 19
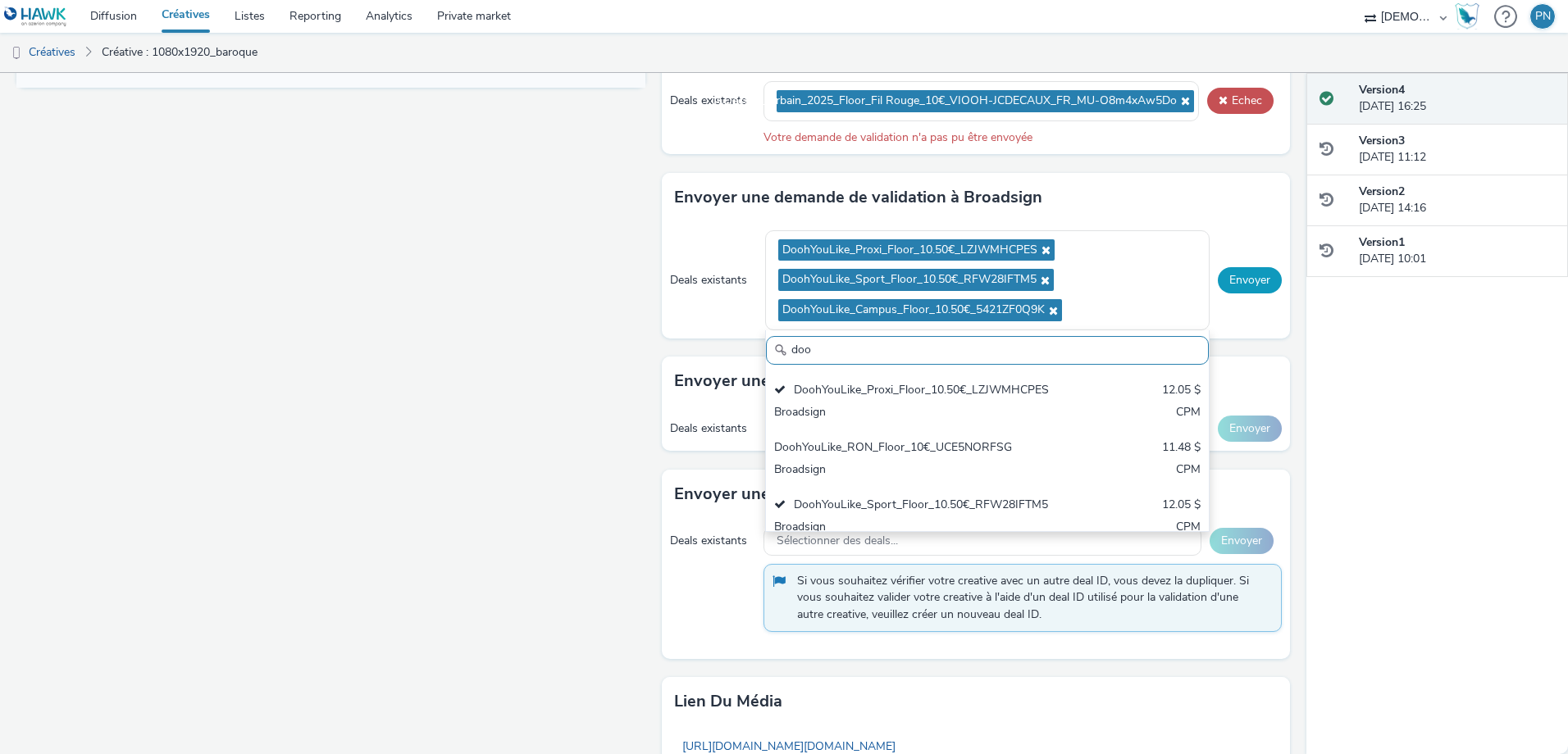
click at [1244, 280] on button "Envoyer" at bounding box center [1249, 281] width 64 height 27
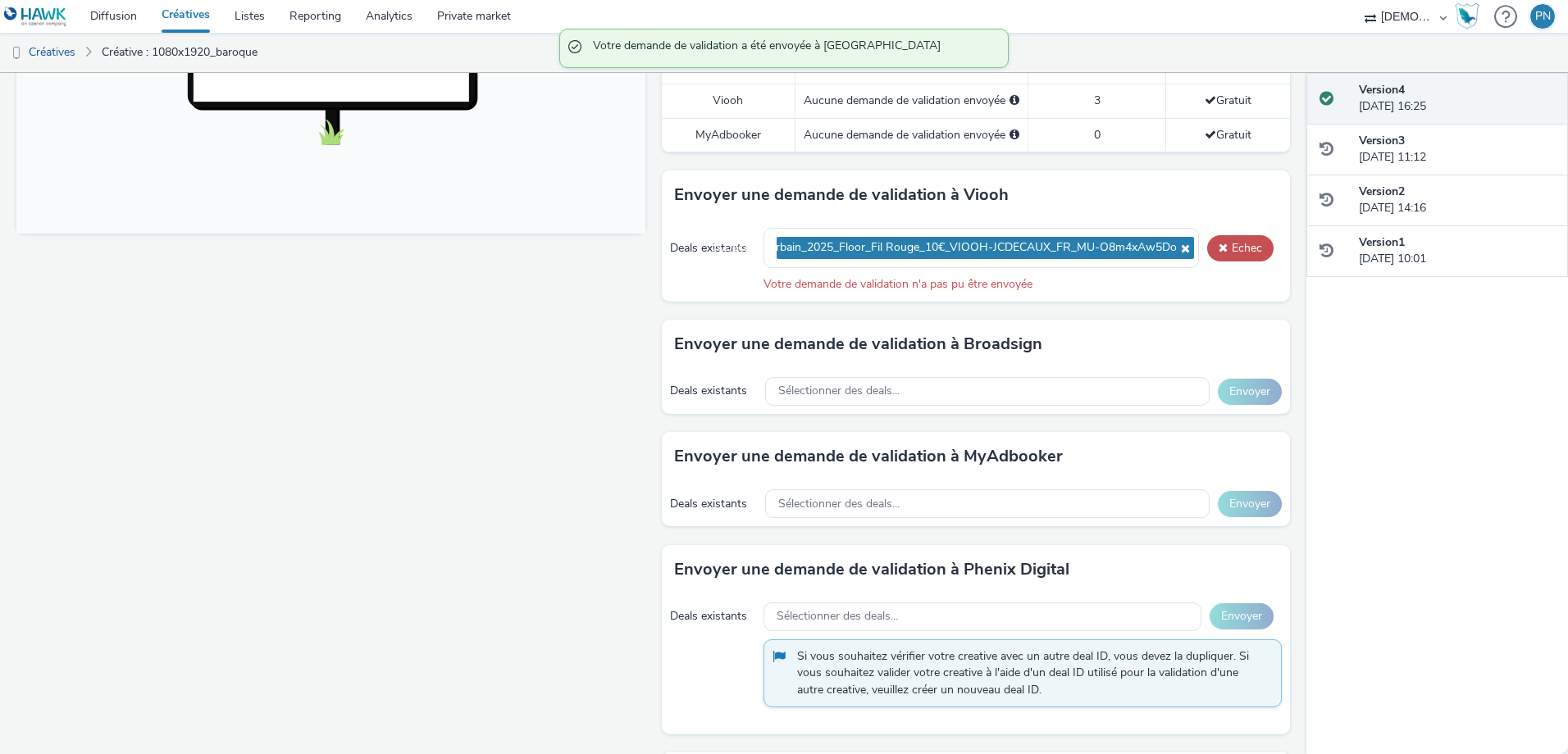
scroll to position [632, 0]
click at [1177, 253] on icon at bounding box center [1183, 249] width 13 height 12
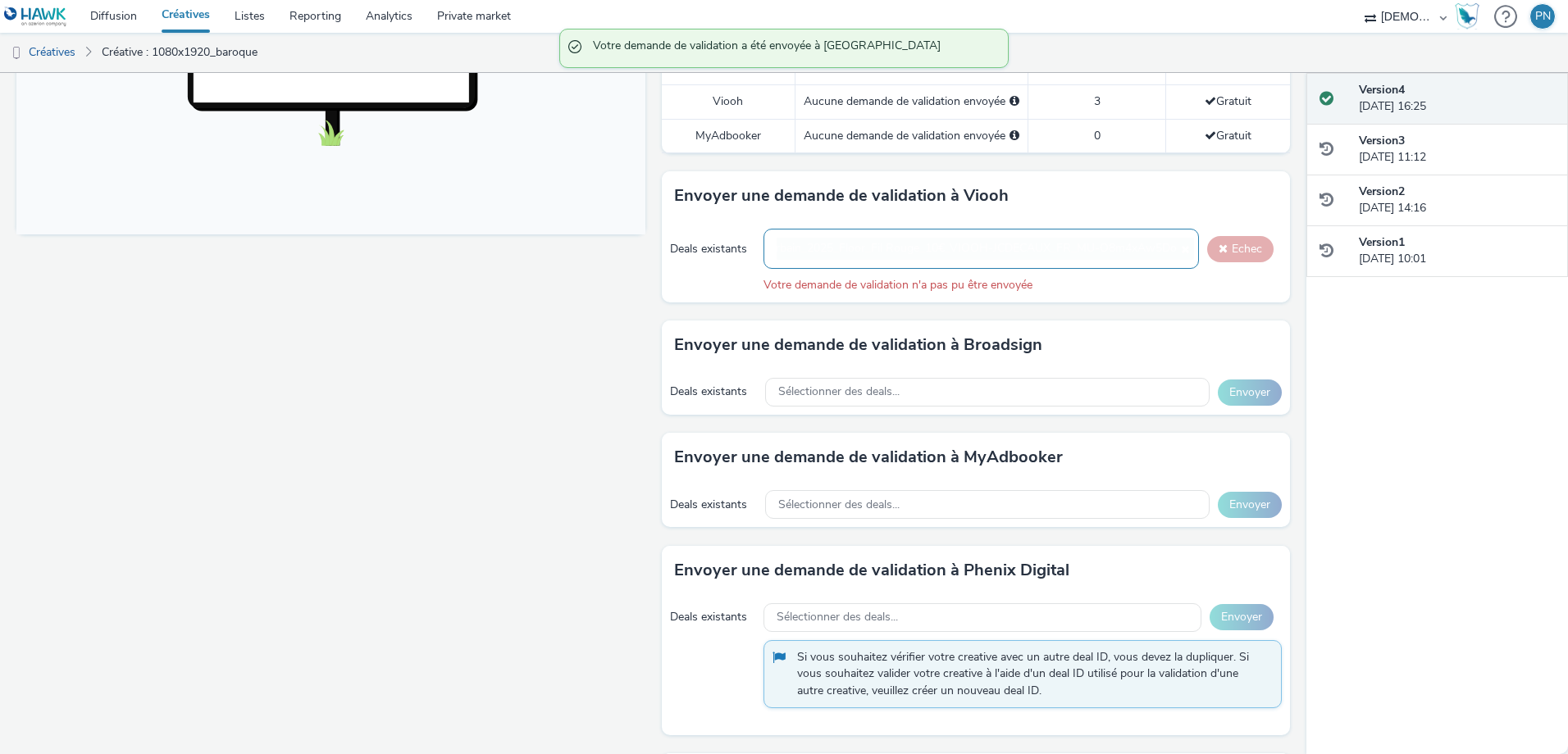
click at [1118, 251] on div "JCDecaux_Urbain_2025_Floor_Fil Rouge_10€_VIOOH-JCDECAUX_FR_MU-O8m4xAw5Do" at bounding box center [981, 249] width 436 height 41
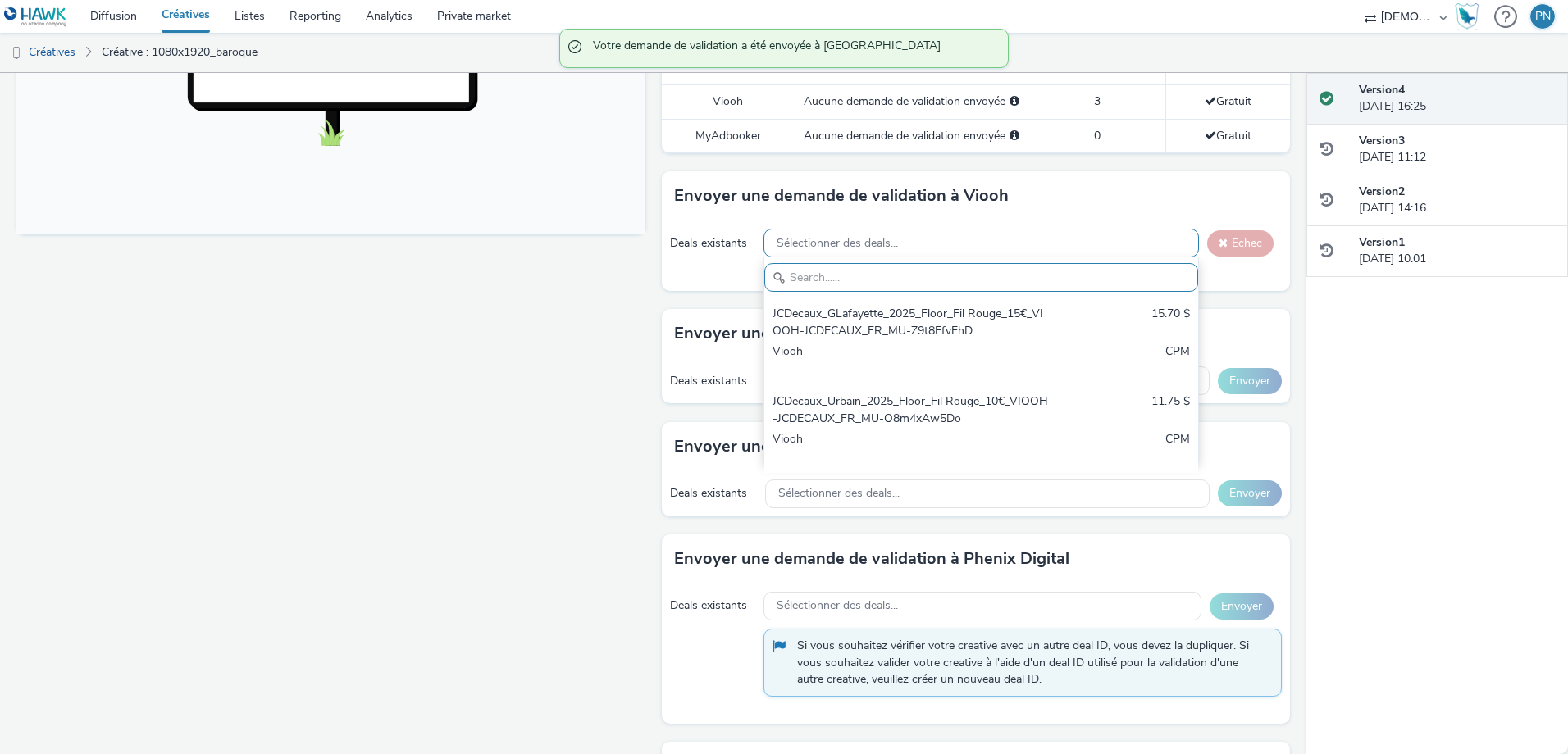
scroll to position [0, 0]
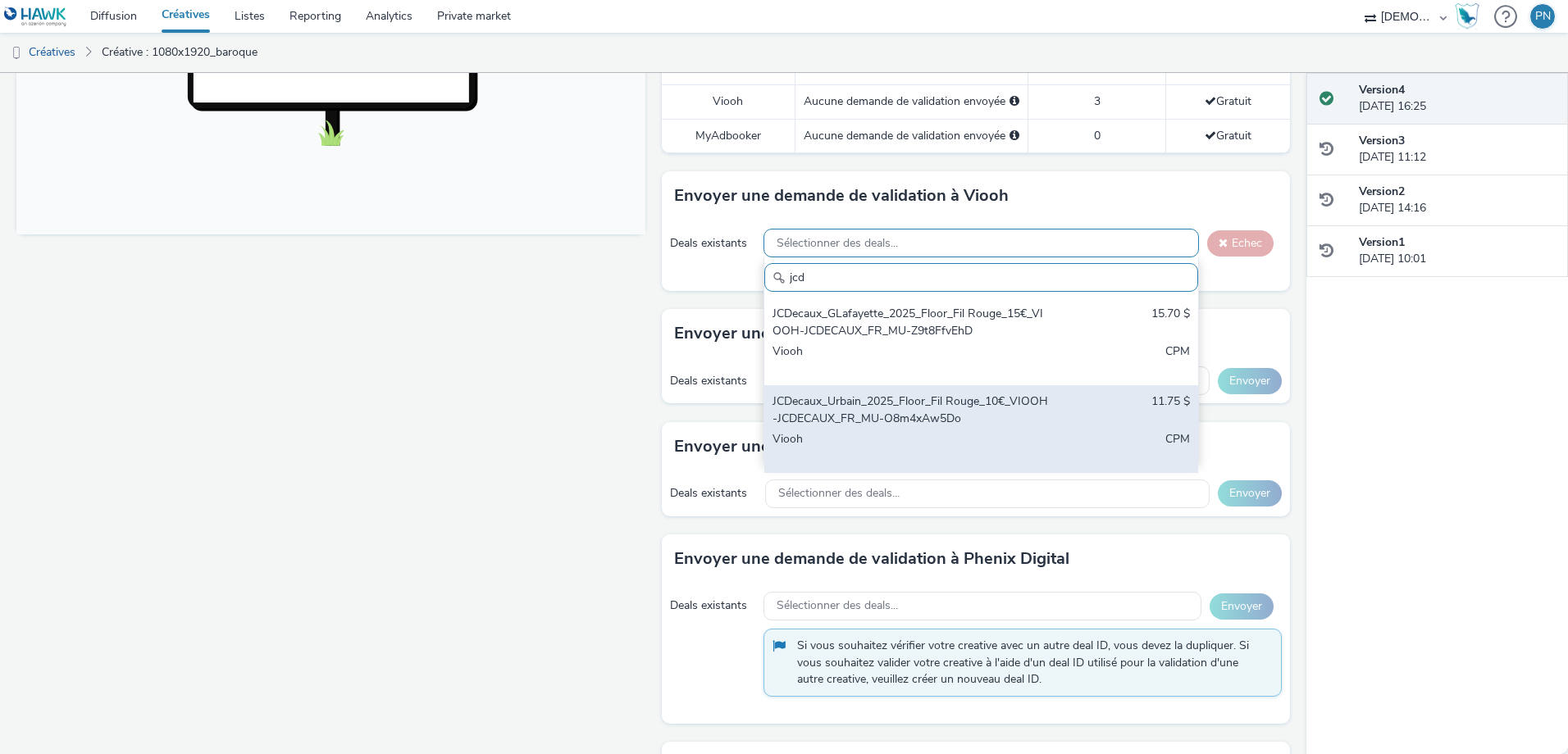
type input "jcd"
click at [1060, 392] on div "JCDecaux_Urbain_2025_Floor_Fil Rouge_10€_VIOOH-JCDECAUX_FR_MU-O8m4xAw5Do 11.75 …" at bounding box center [980, 429] width 434 height 88
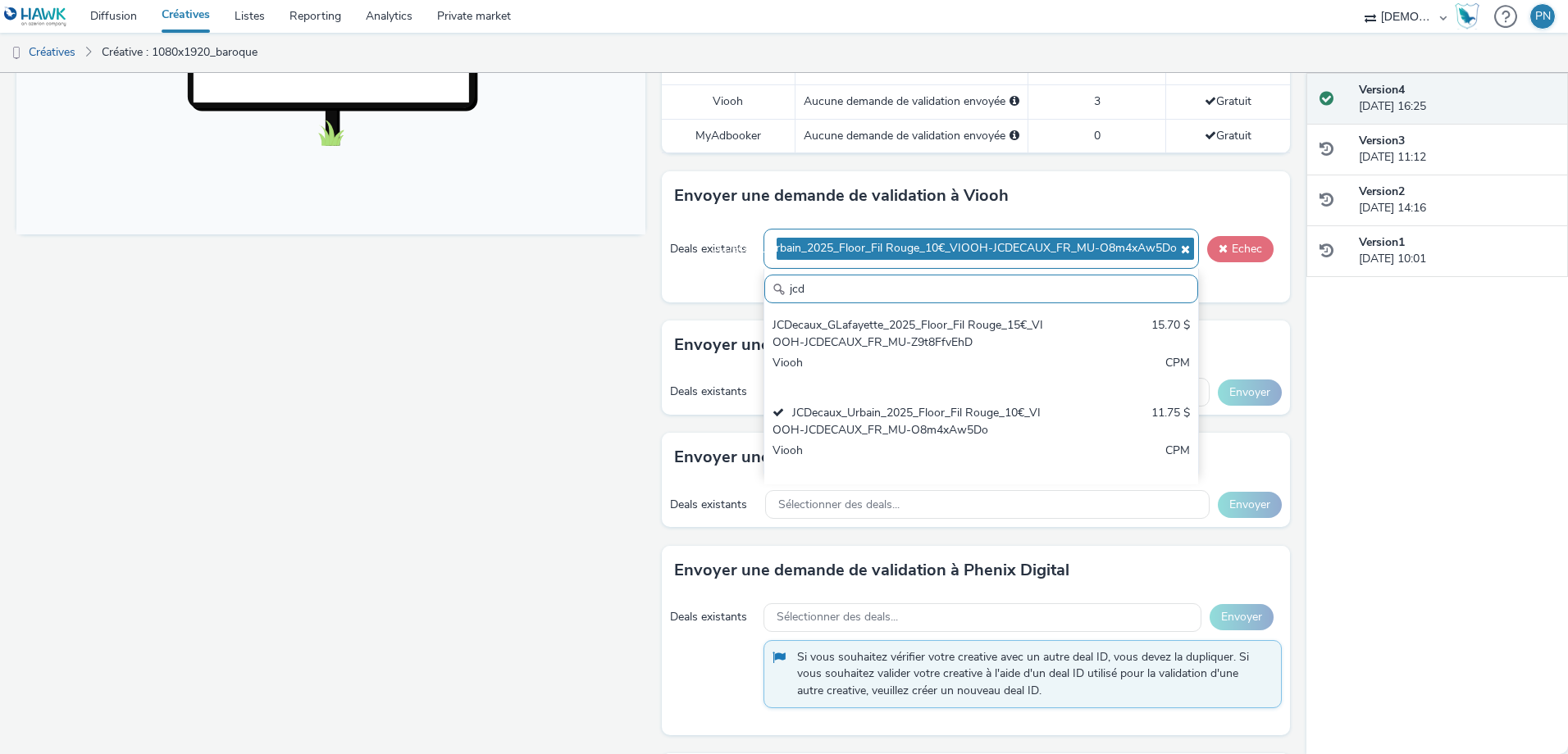
click at [1230, 250] on button "Echec" at bounding box center [1239, 249] width 66 height 27
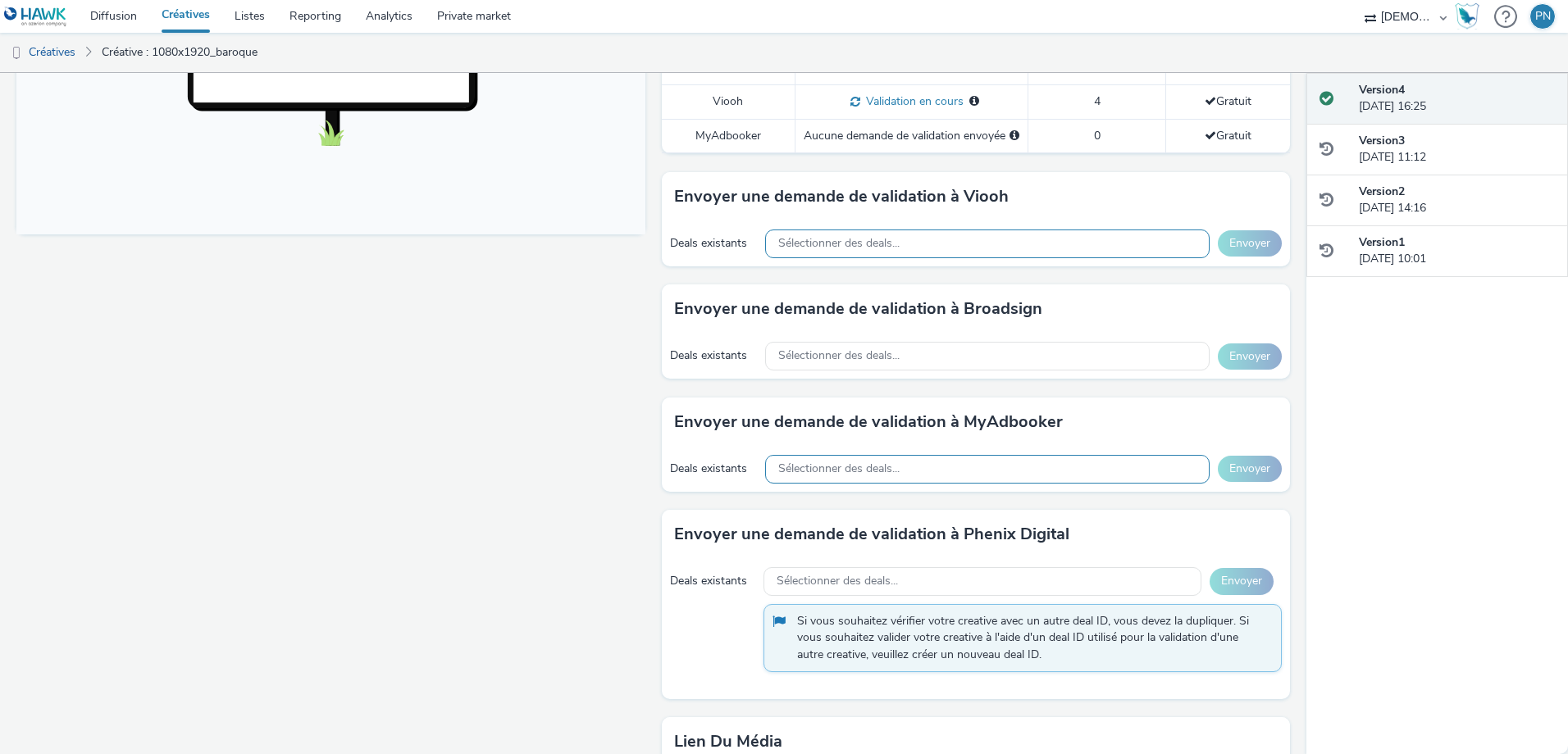
click at [915, 474] on div "Sélectionner des deals..." at bounding box center [987, 469] width 445 height 29
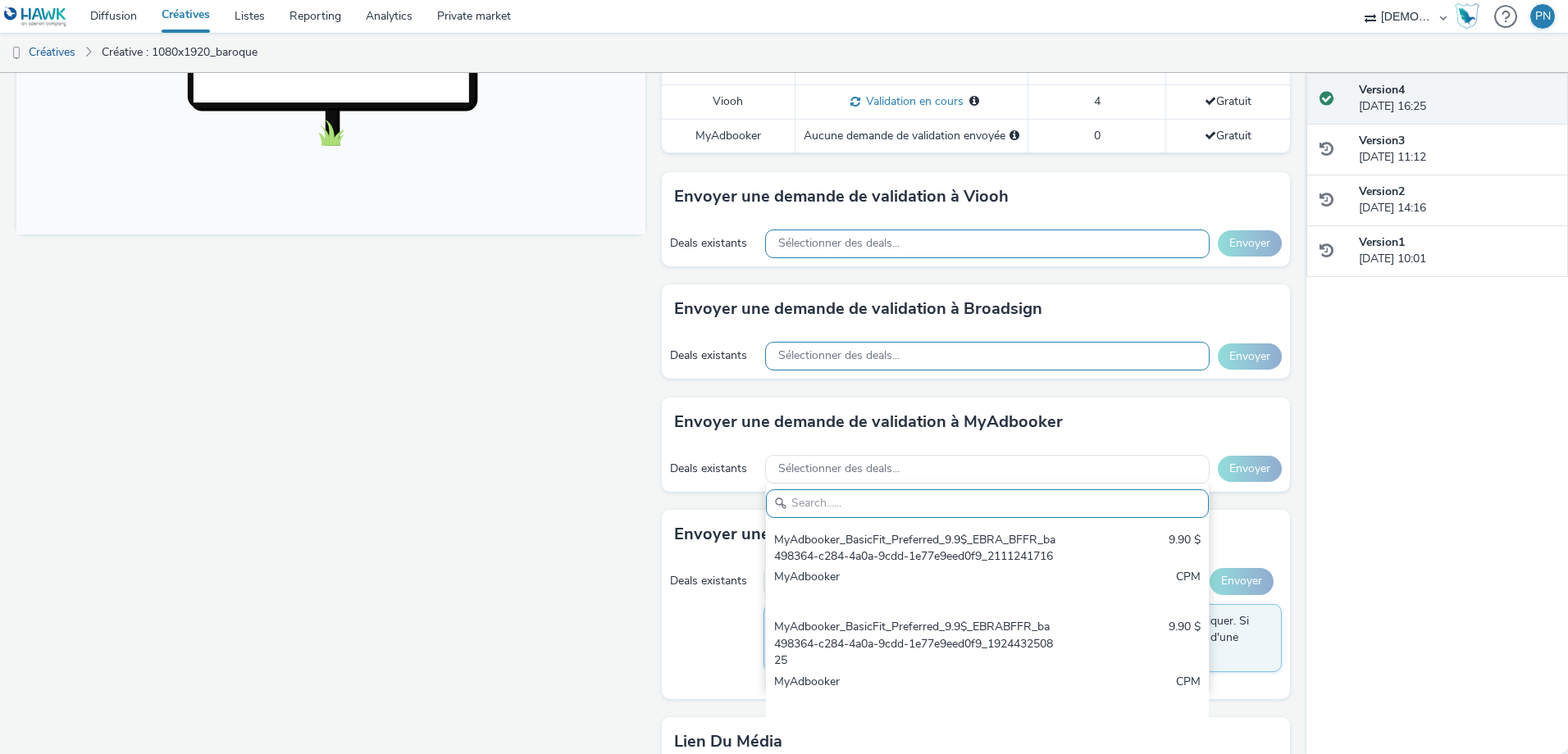
click at [947, 359] on div "Sélectionner des deals..." at bounding box center [987, 356] width 445 height 29
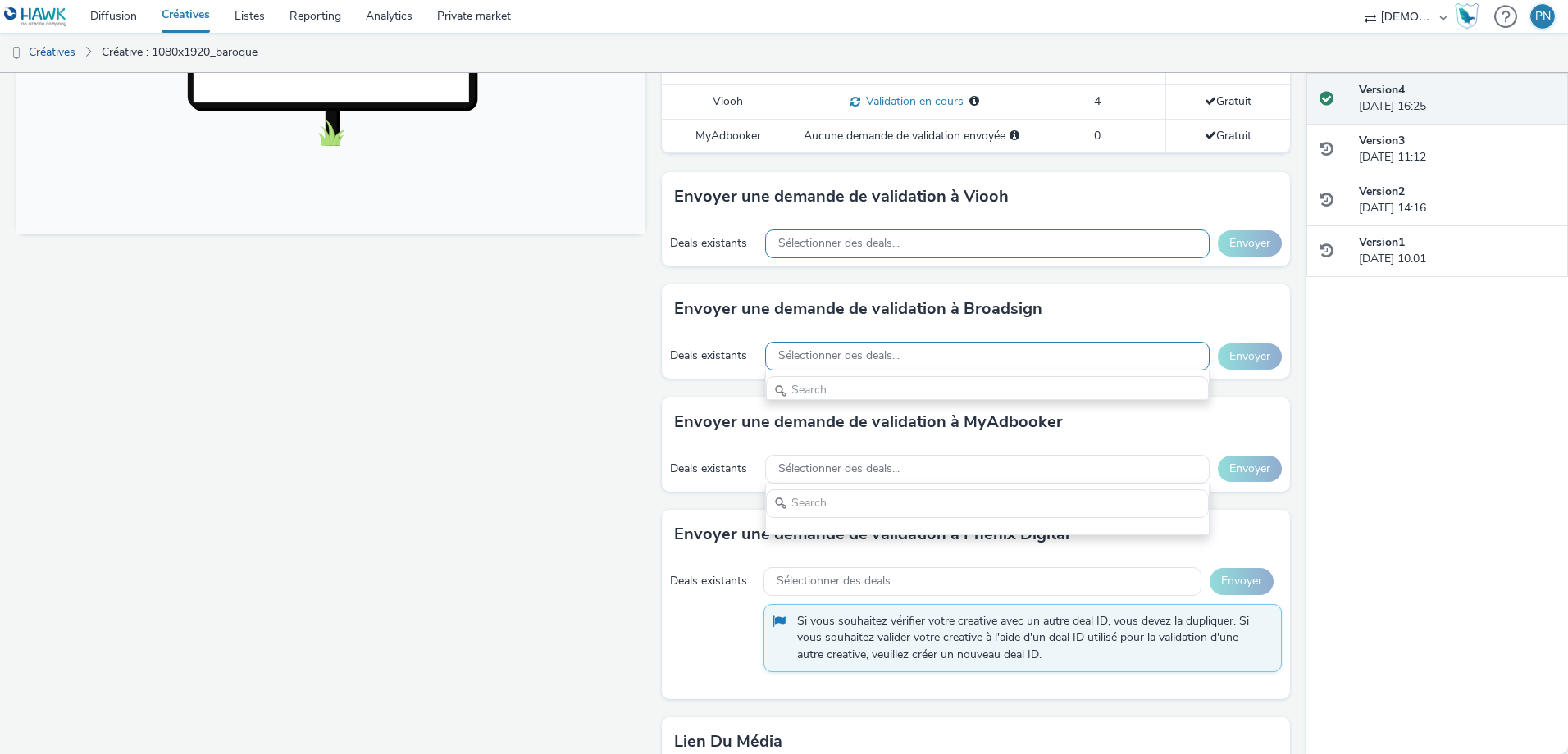
scroll to position [19, 0]
type input "p"
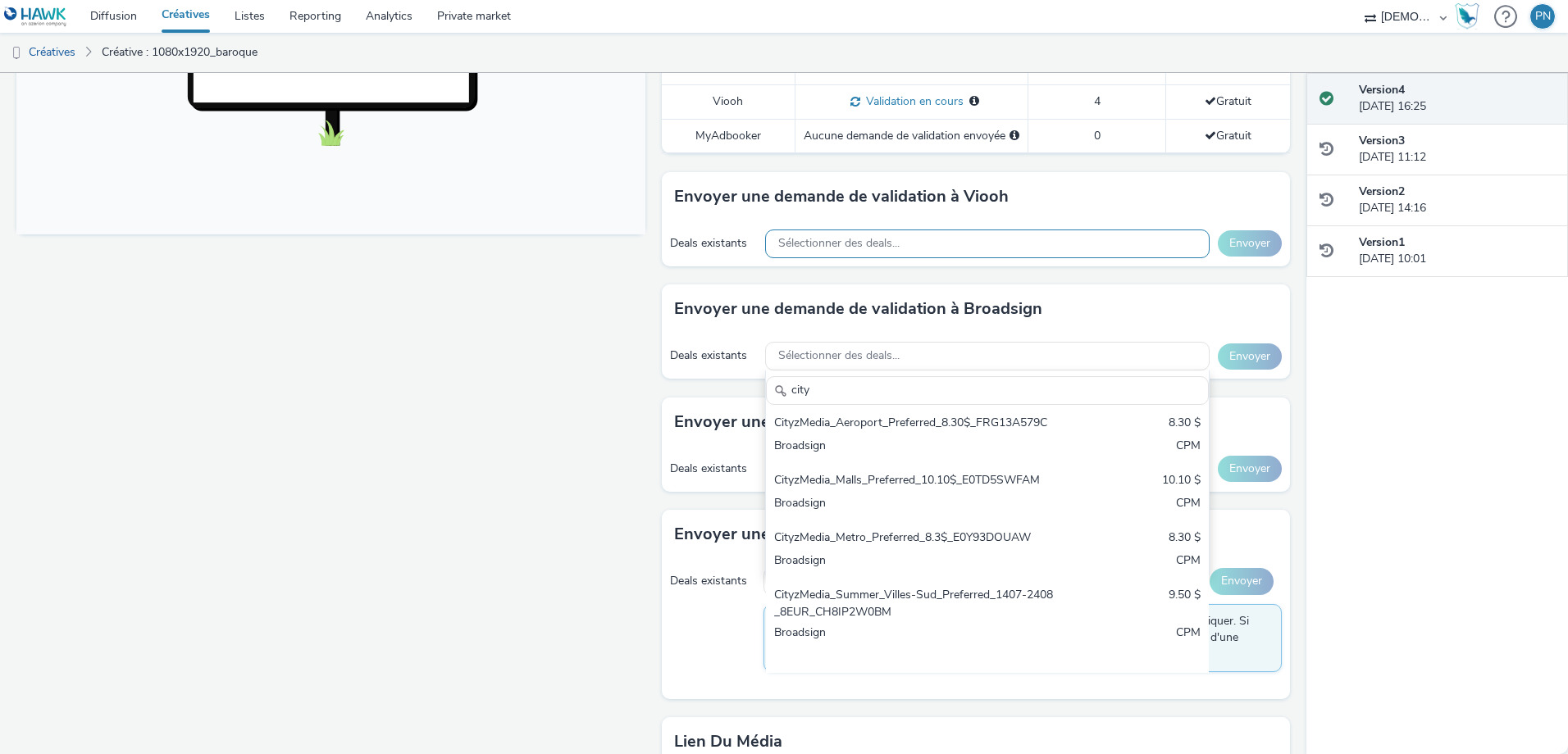
scroll to position [120, 0]
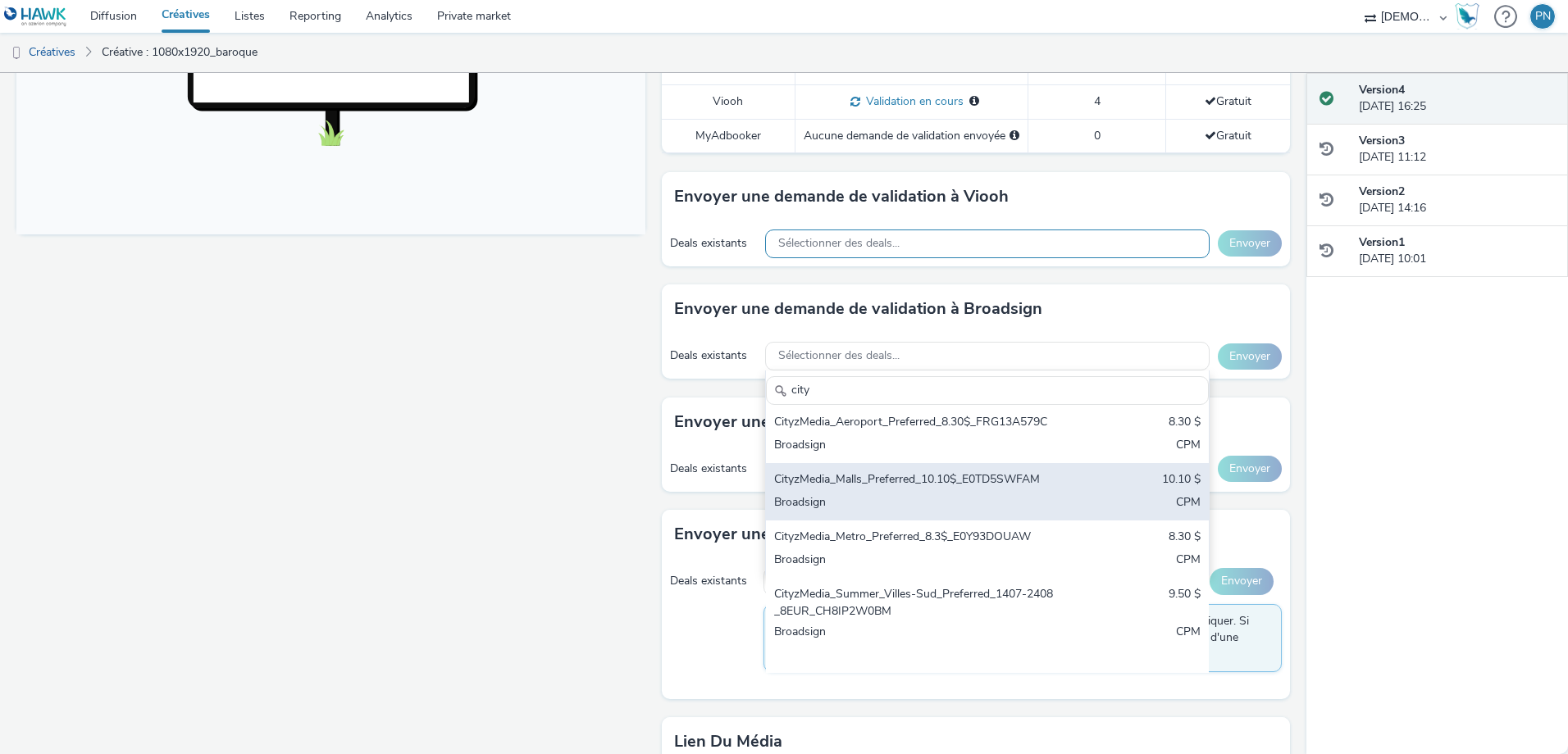
type input "city"
click at [926, 490] on div "CityzMedia_Malls_Preferred_10.10$_E0TD5SWFAM" at bounding box center [914, 480] width 282 height 19
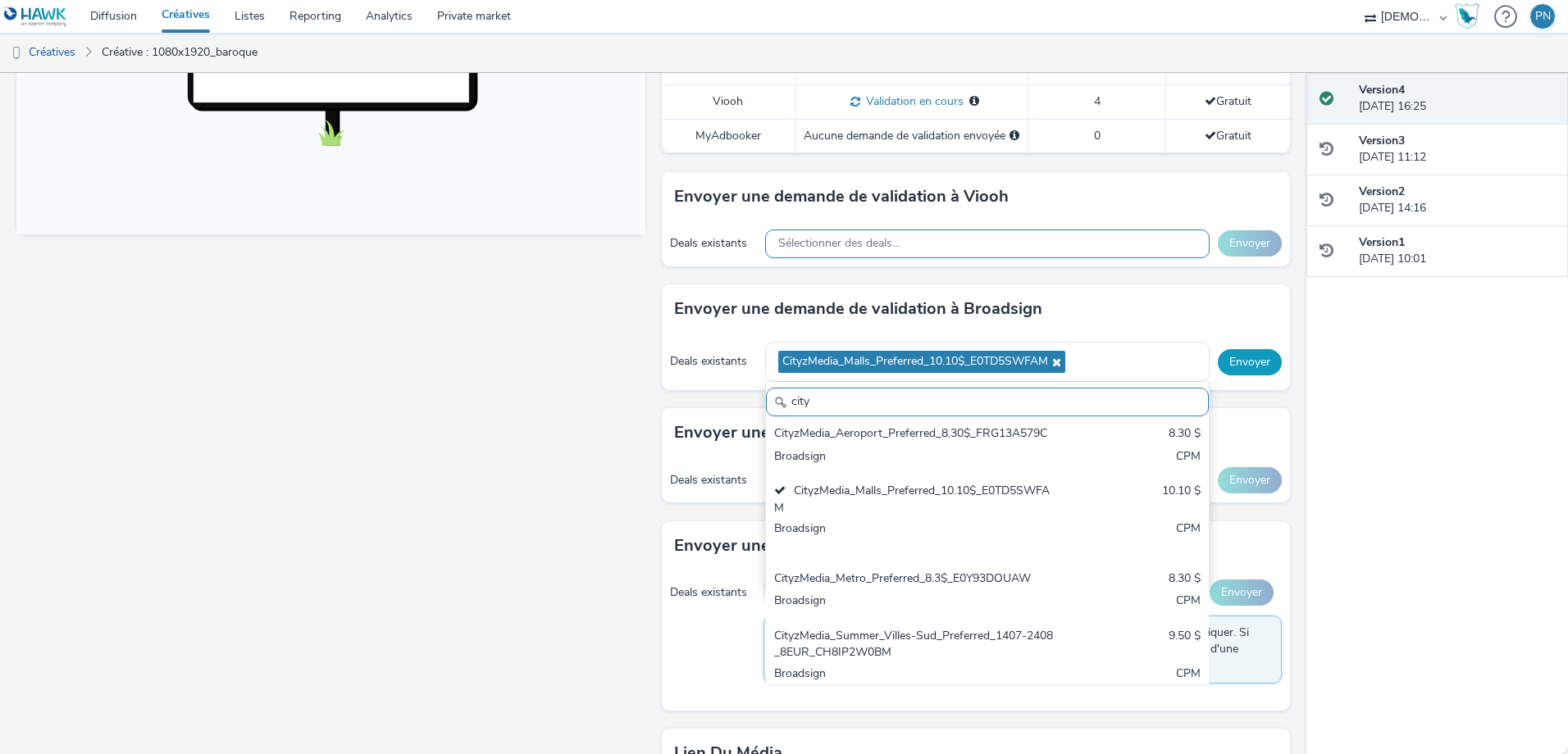
click at [1257, 373] on button "Envoyer" at bounding box center [1249, 362] width 64 height 27
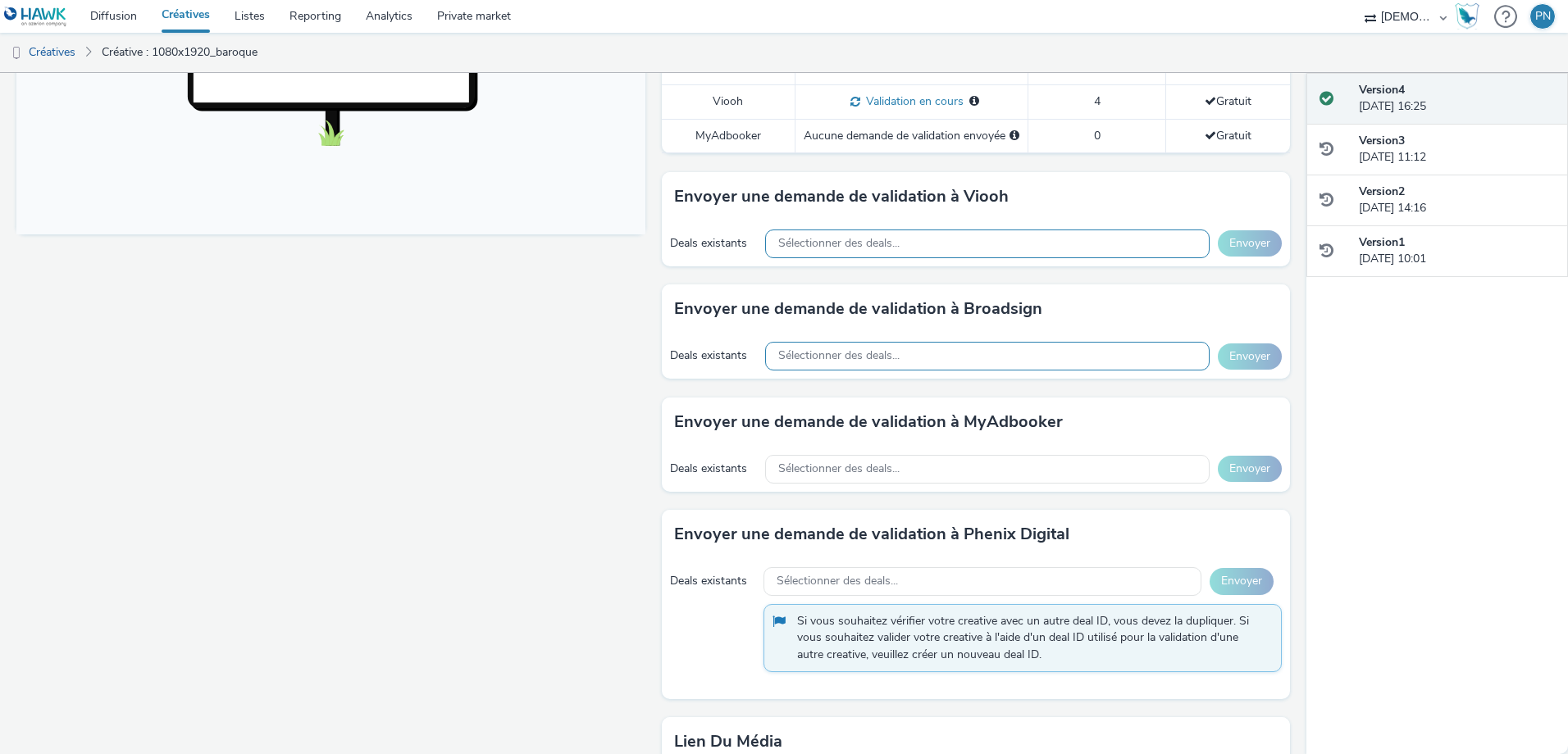
click at [816, 364] on span "Sélectionner des deals..." at bounding box center [838, 356] width 122 height 14
type input "i"
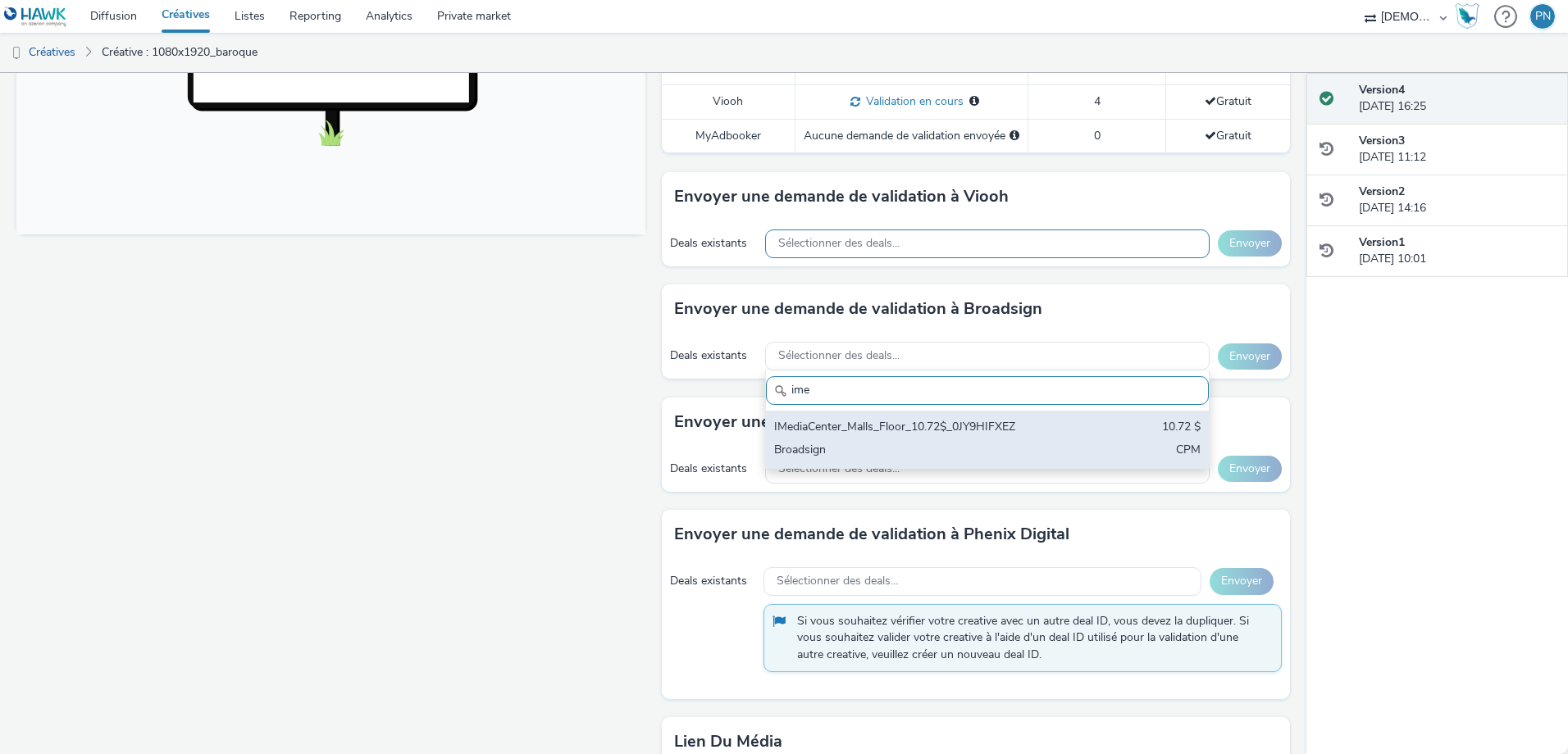
type input "ime"
click at [841, 452] on div "Broadsign" at bounding box center [914, 451] width 282 height 19
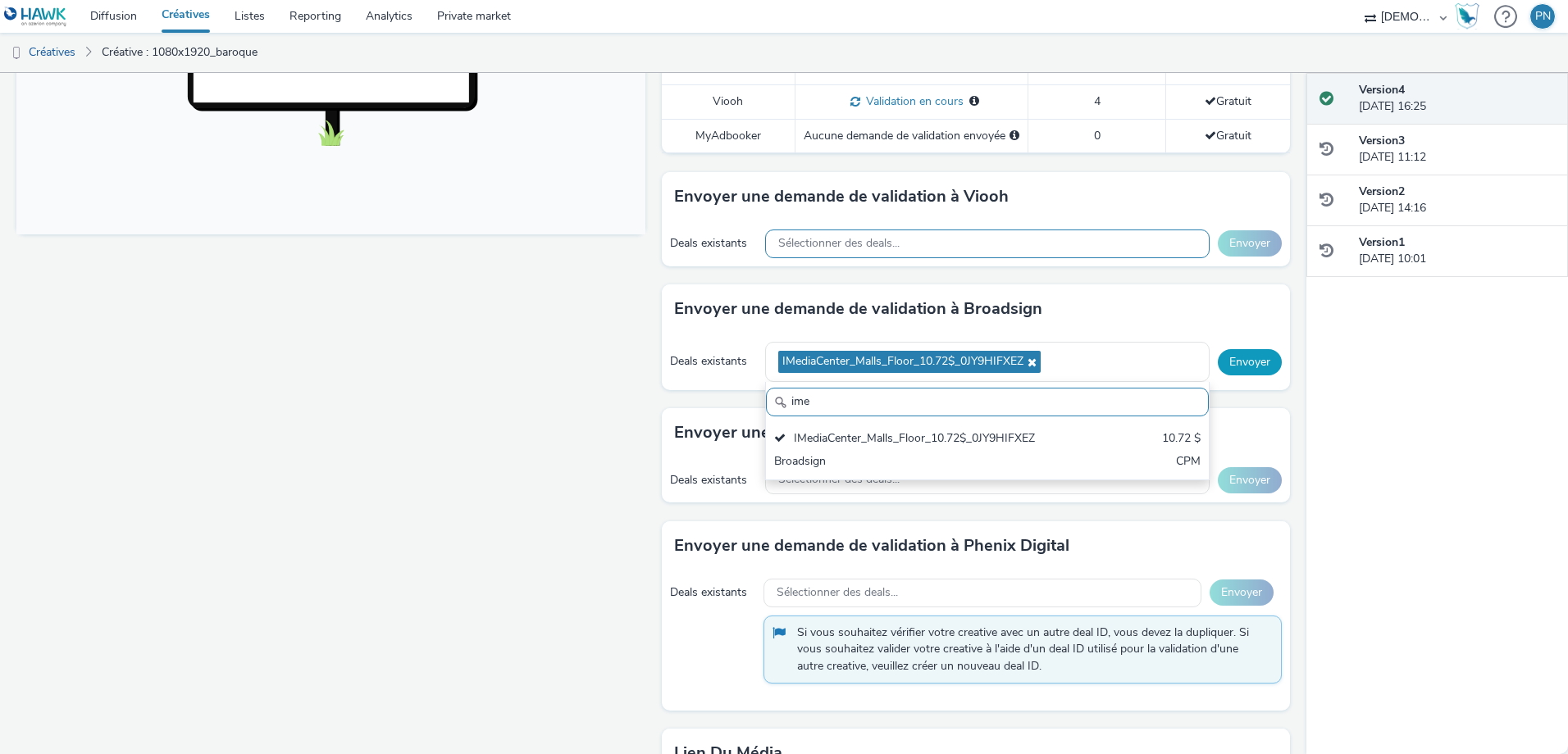
click at [1227, 370] on button "Envoyer" at bounding box center [1249, 362] width 64 height 27
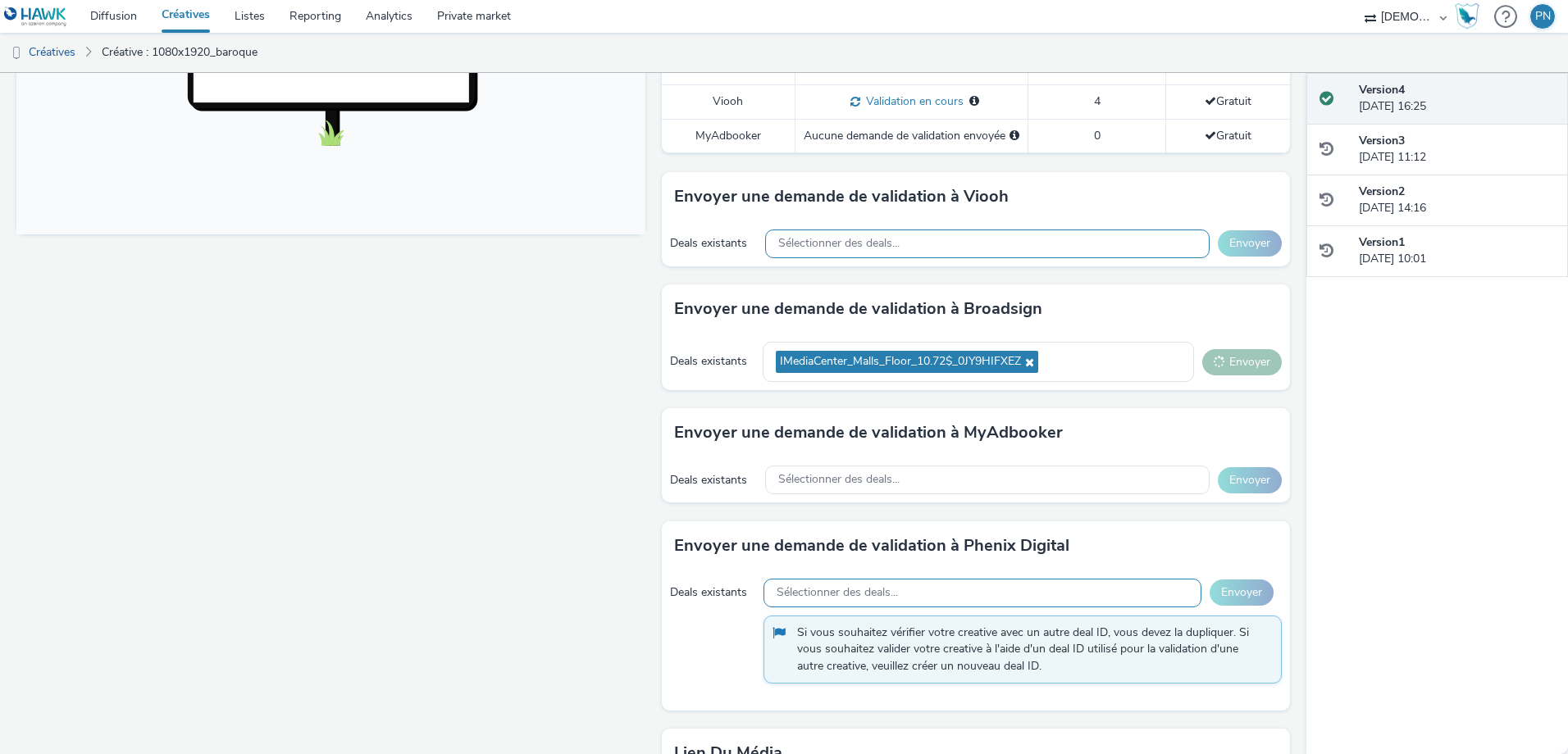
click at [855, 590] on span "Sélectionner des deals..." at bounding box center [837, 593] width 122 height 14
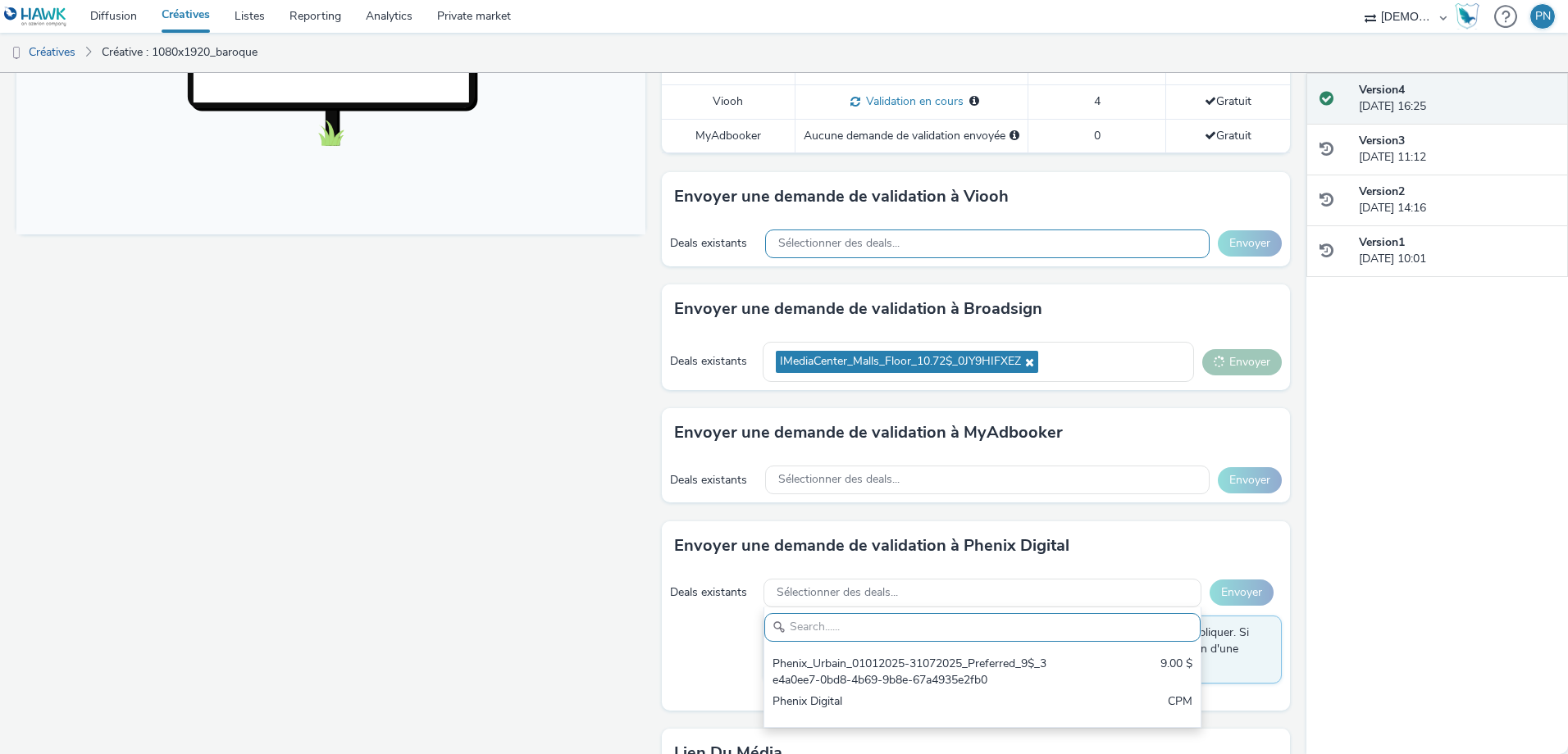
click at [578, 562] on div "Fullscreen" at bounding box center [335, 268] width 637 height 1411
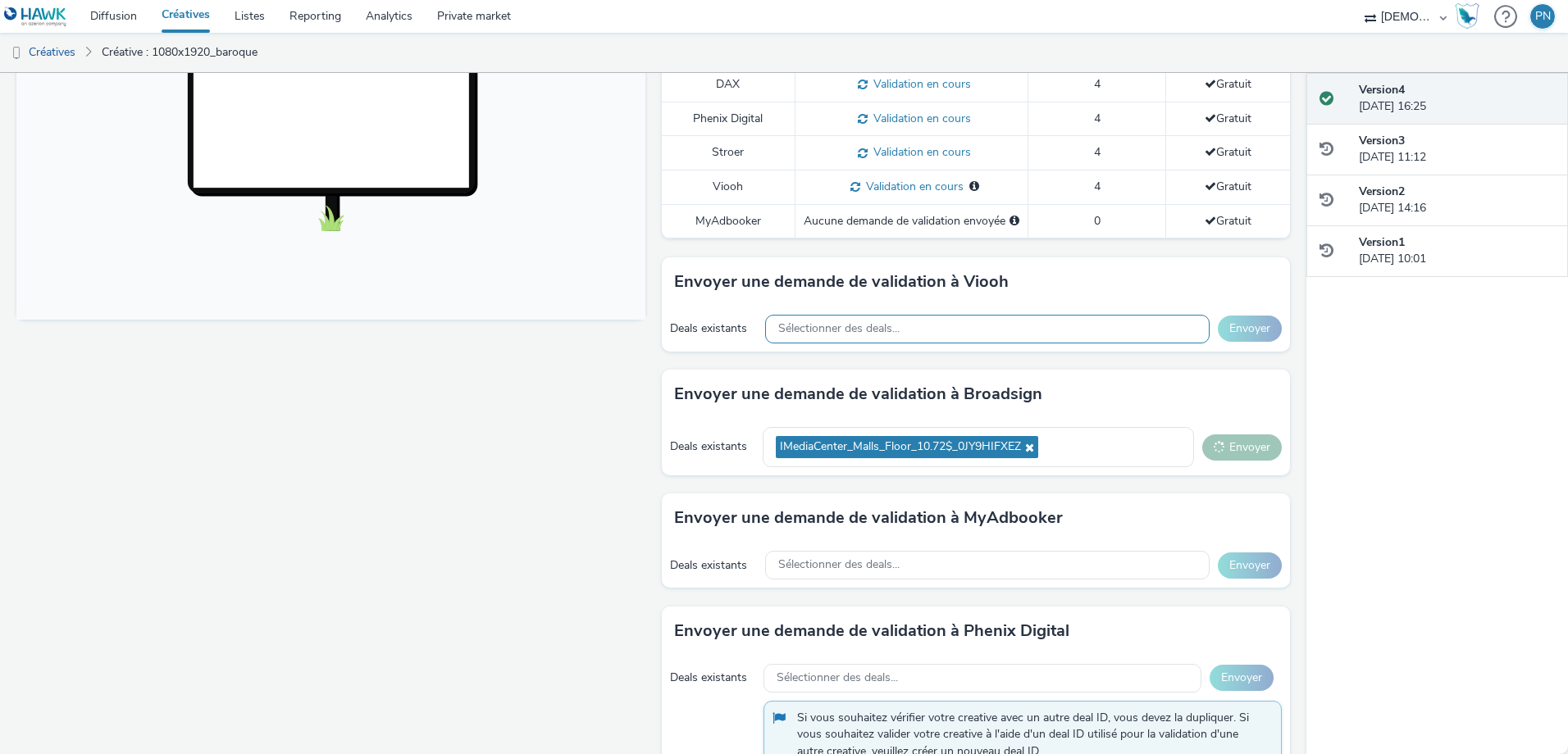
scroll to position [519, 0]
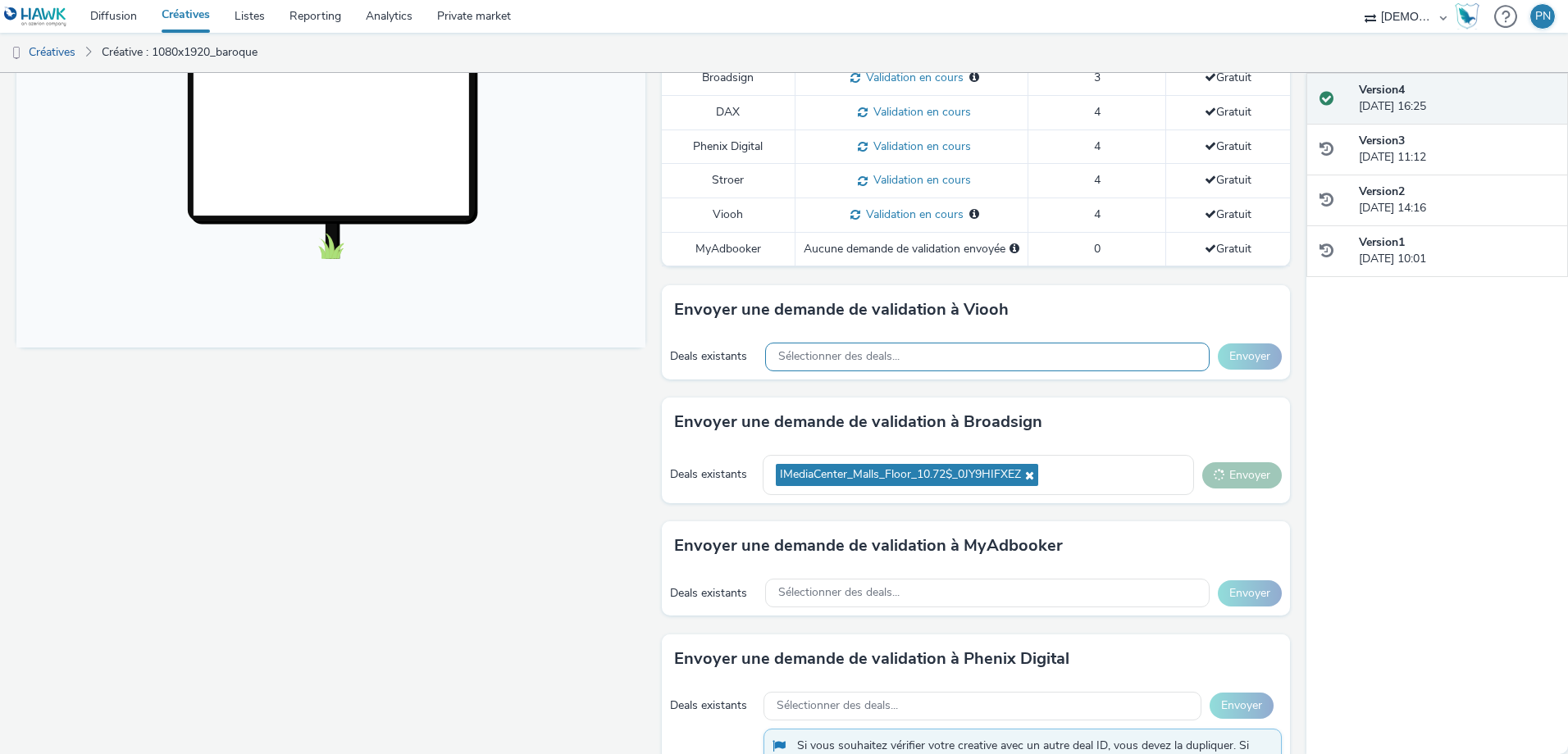
click at [804, 353] on span "Sélectionner des deals..." at bounding box center [838, 357] width 122 height 14
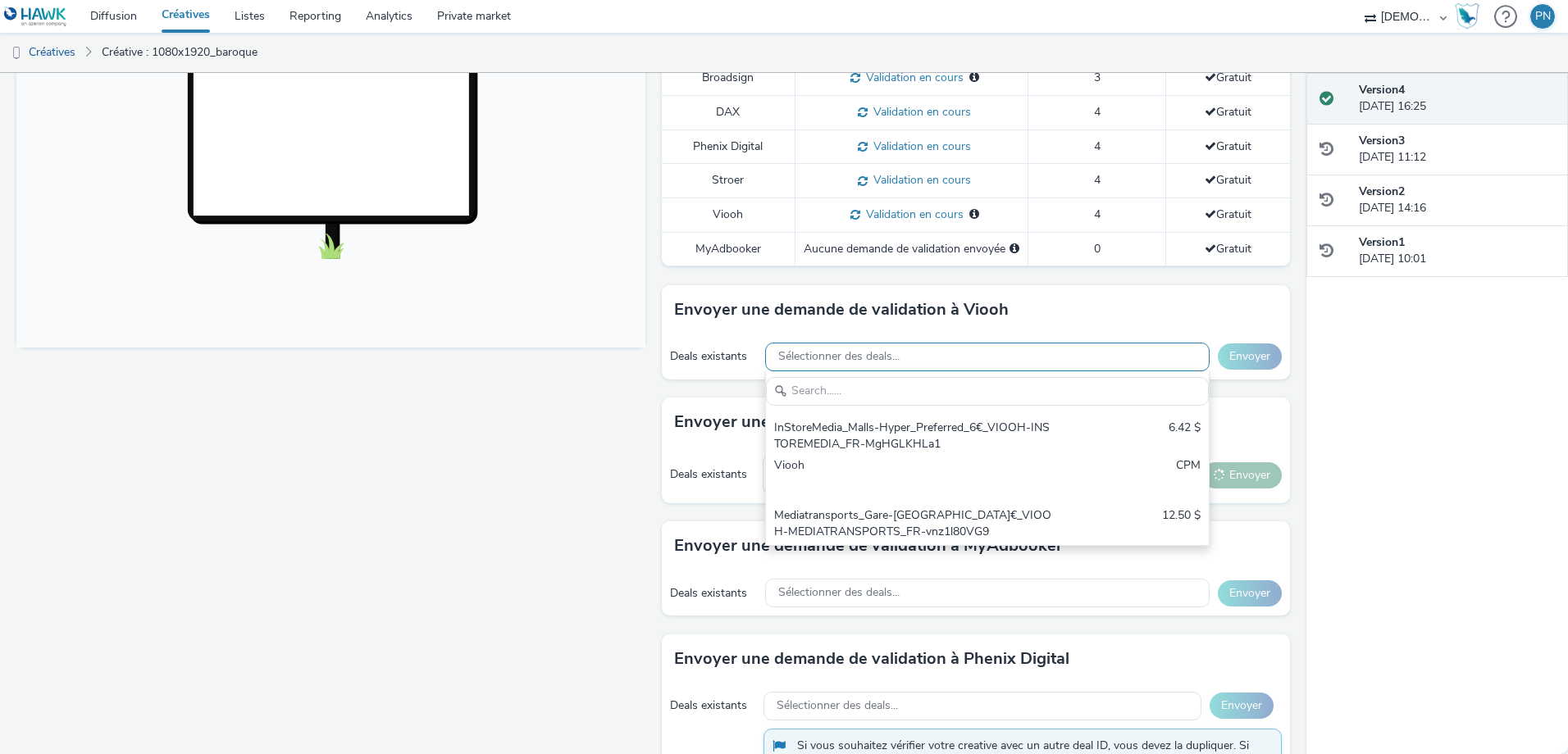
scroll to position [0, 0]
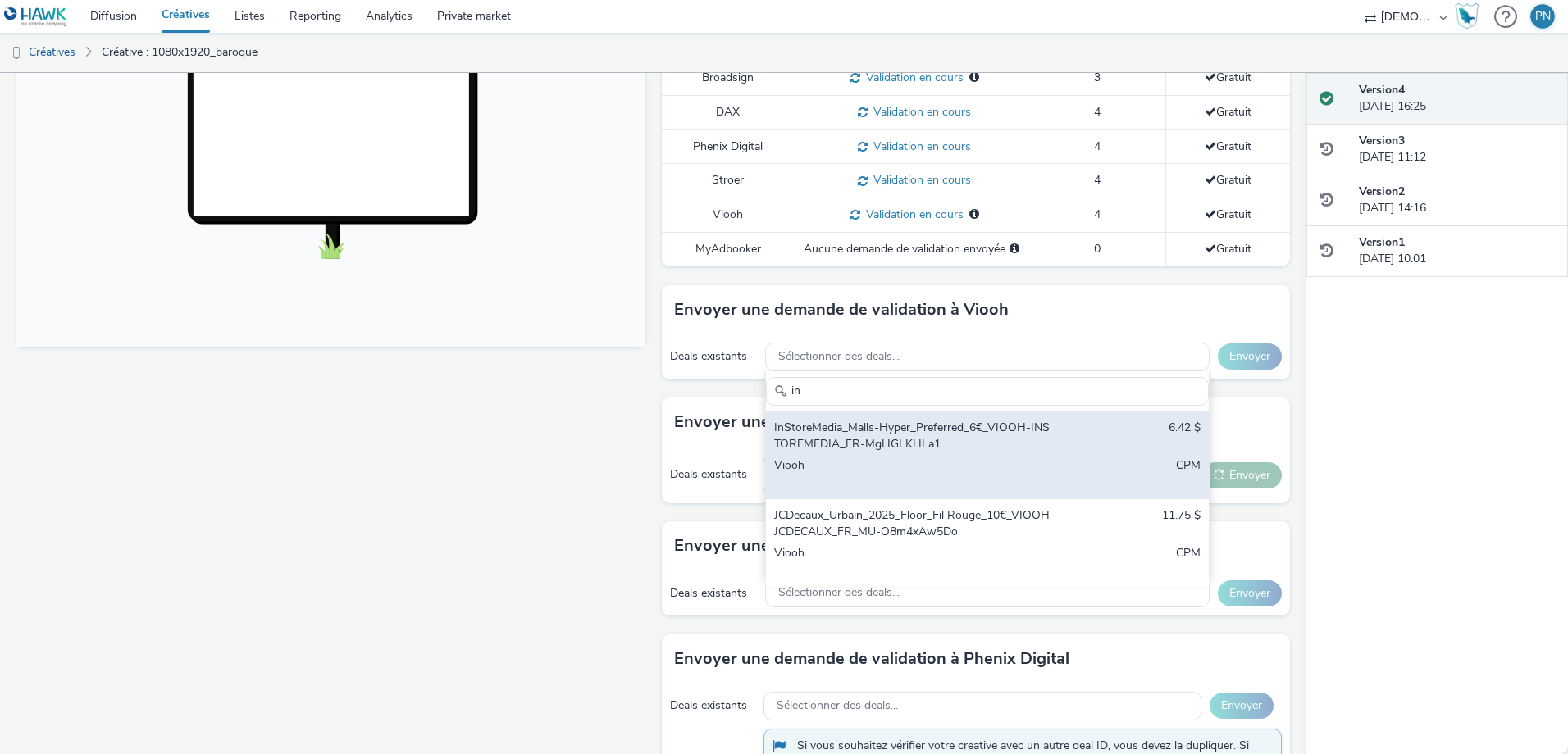
type input "in"
click at [845, 452] on div "InStoreMedia_Malls-Hyper_Preferred_6€_VIOOH-INSTOREMEDIA_FR-MgHGLKHLa1" at bounding box center [914, 437] width 282 height 34
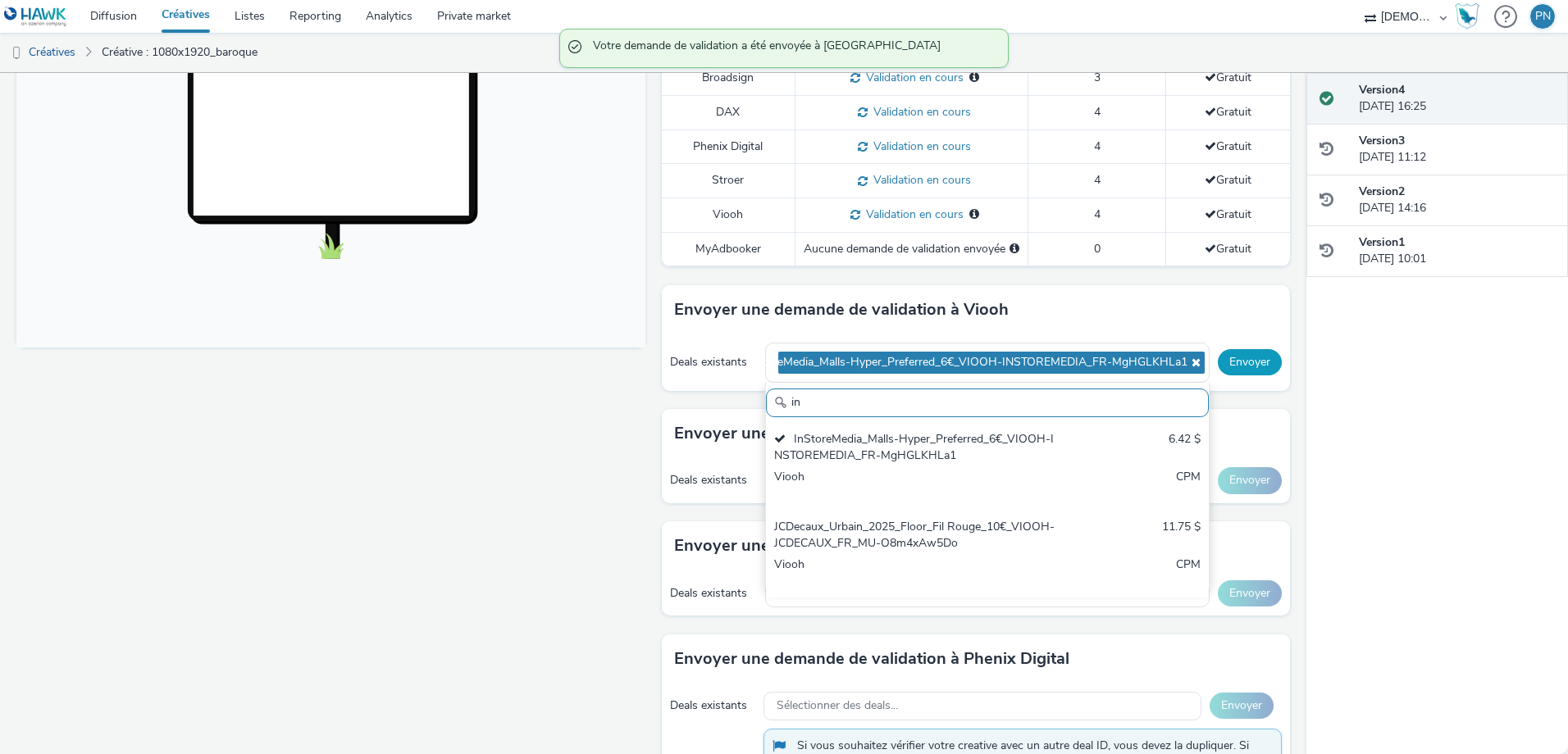
click at [1248, 363] on button "Envoyer" at bounding box center [1249, 362] width 64 height 27
